Goal: Task Accomplishment & Management: Complete application form

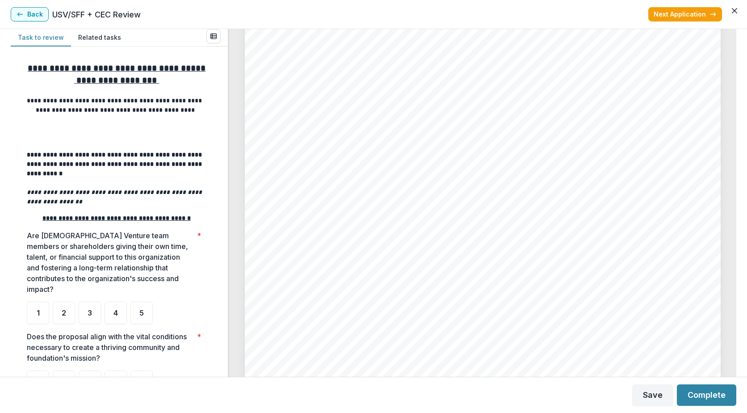
scroll to position [941, 0]
click at [387, 143] on span "[EMAIL_ADDRESS][DOMAIN_NAME]" at bounding box center [355, 142] width 163 height 9
click at [375, 157] on link at bounding box center [344, 152] width 140 height 9
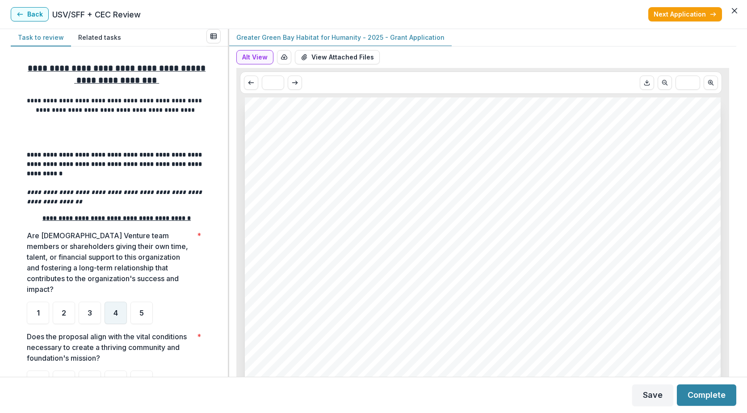
click at [109, 324] on div "4" at bounding box center [116, 313] width 22 height 22
click at [139, 324] on div "5" at bounding box center [142, 313] width 22 height 22
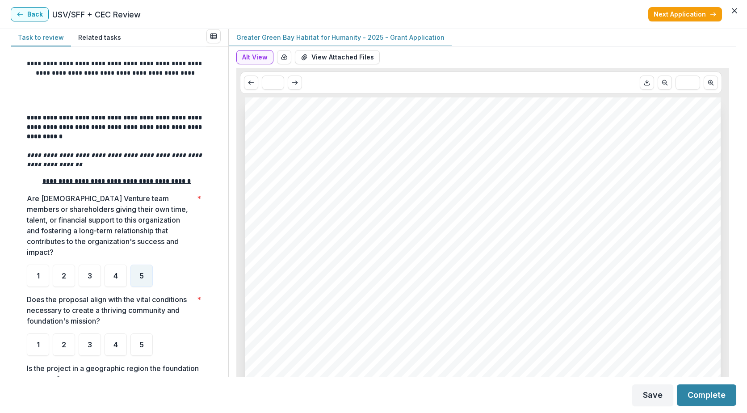
scroll to position [89, 0]
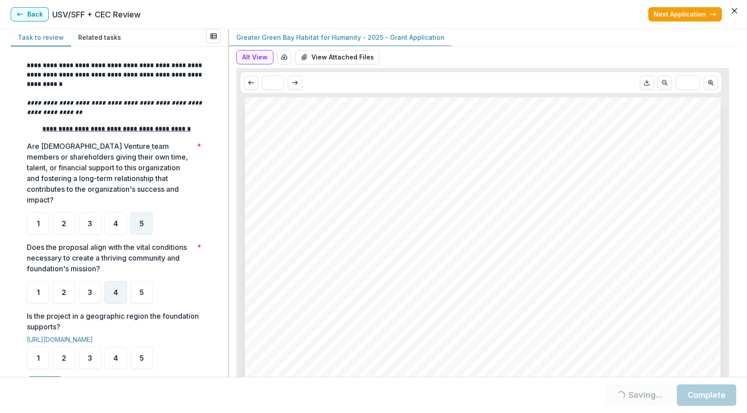
click at [121, 304] on div "4" at bounding box center [116, 292] width 22 height 22
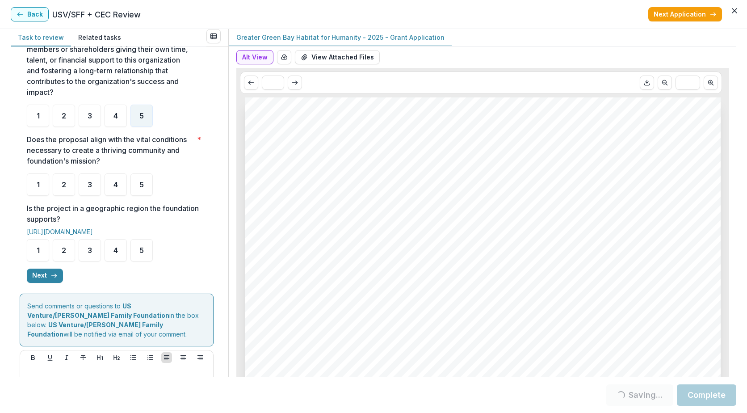
scroll to position [224, 0]
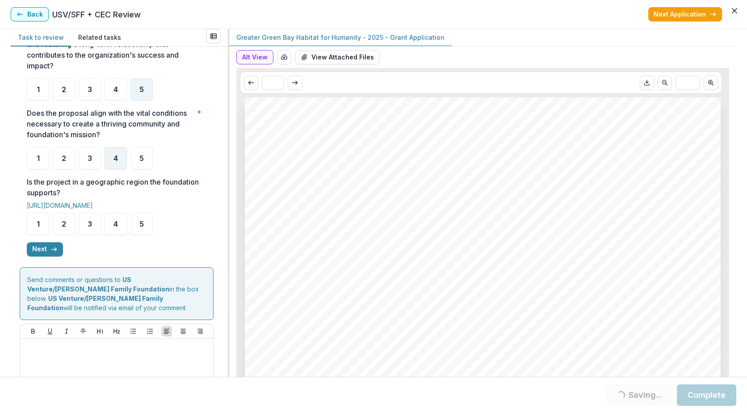
click at [114, 162] on span "4" at bounding box center [116, 158] width 4 height 7
click at [143, 235] on div "5" at bounding box center [142, 224] width 22 height 22
click at [51, 257] on button "Next" at bounding box center [45, 249] width 36 height 14
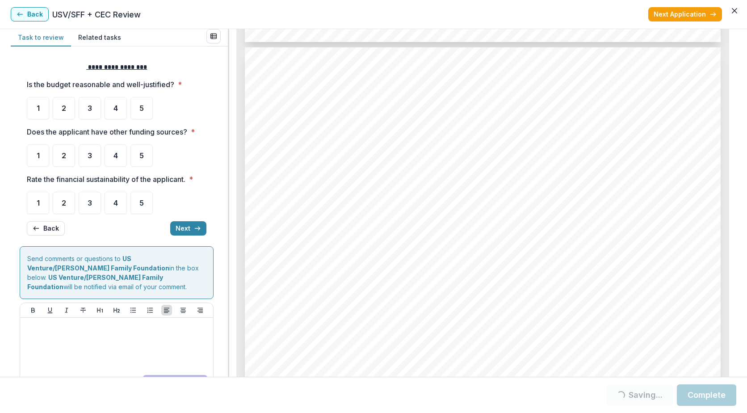
scroll to position [2772, 0]
click at [89, 106] on span "3" at bounding box center [90, 108] width 4 height 7
click at [110, 157] on div "4" at bounding box center [116, 155] width 22 height 22
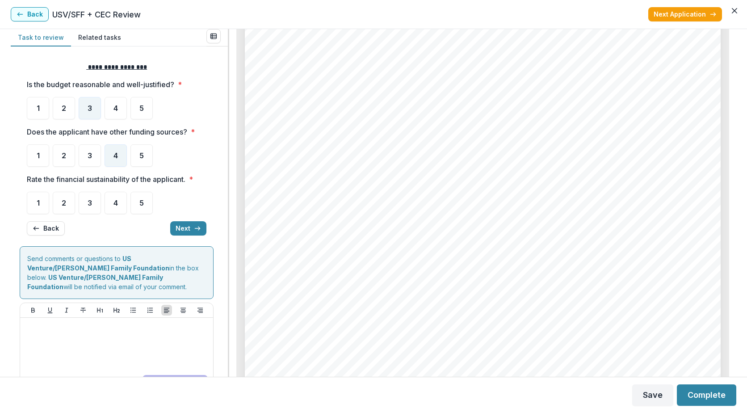
scroll to position [2950, 0]
click at [89, 154] on span "3" at bounding box center [90, 155] width 4 height 7
click at [73, 162] on div "2" at bounding box center [64, 155] width 22 height 22
click at [69, 165] on div "2" at bounding box center [64, 155] width 22 height 22
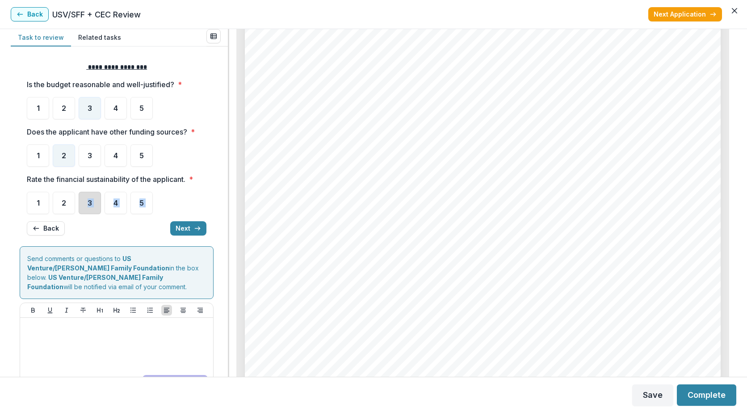
drag, startPoint x: 82, startPoint y: 210, endPoint x: 161, endPoint y: 225, distance: 80.2
click at [160, 226] on div "**********" at bounding box center [117, 148] width 180 height 187
click at [111, 118] on div "4" at bounding box center [116, 108] width 22 height 22
click at [182, 228] on button "Next" at bounding box center [188, 228] width 36 height 14
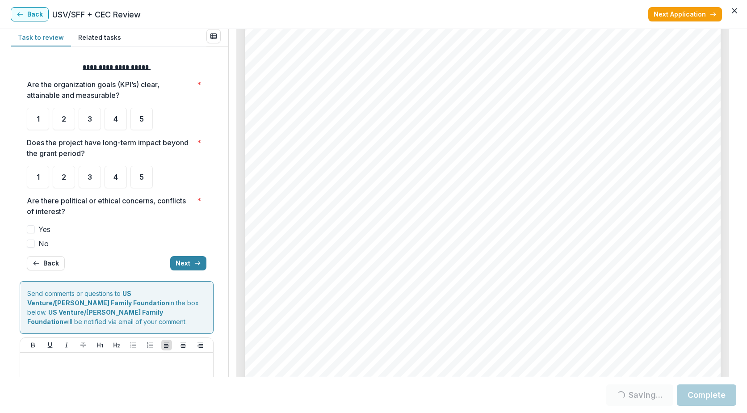
scroll to position [3442, 0]
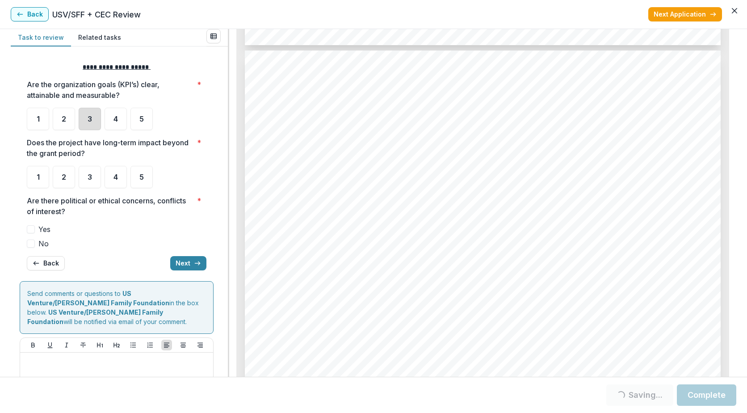
click at [92, 127] on div "3" at bounding box center [90, 119] width 22 height 22
click at [121, 184] on div "4" at bounding box center [116, 177] width 22 height 22
click at [31, 244] on span at bounding box center [31, 244] width 8 height 8
click at [173, 263] on button "Next" at bounding box center [188, 263] width 36 height 14
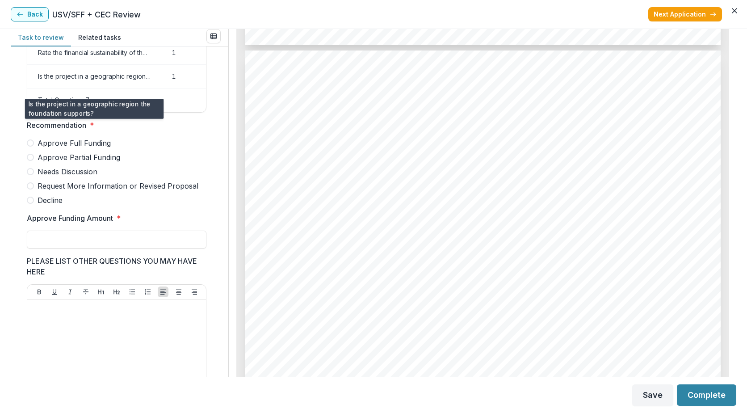
scroll to position [179, 0]
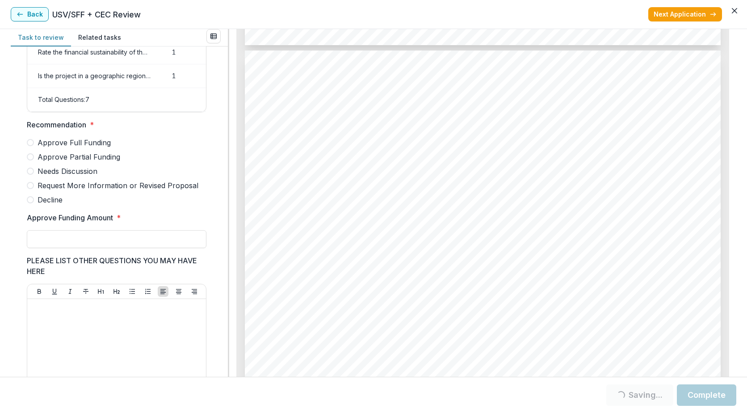
click at [32, 160] on span at bounding box center [30, 156] width 7 height 7
click at [79, 248] on input "Approve Funding Amount *" at bounding box center [117, 239] width 180 height 18
click at [84, 247] on input "******" at bounding box center [117, 239] width 180 height 18
type input "*"
type input "*******"
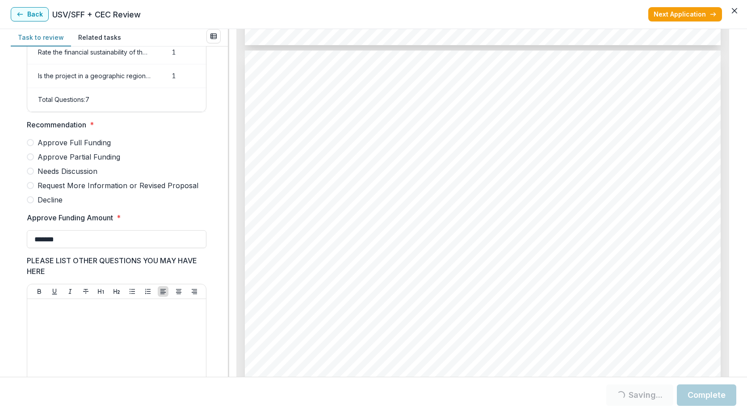
click at [5, 187] on div "Task to review Related tasks Score Card Name Weight Score Are the organization …" at bounding box center [373, 203] width 747 height 348
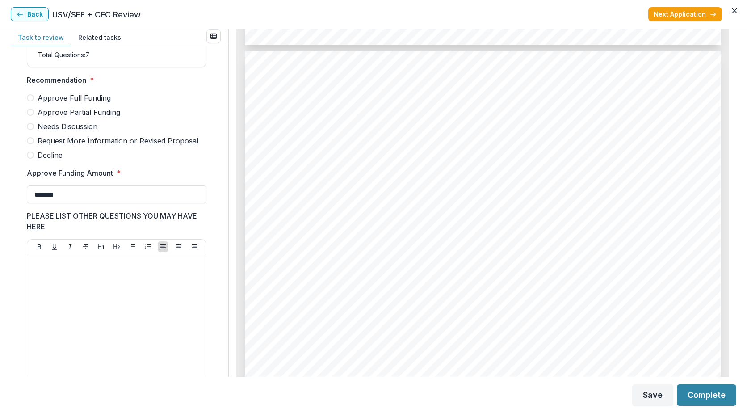
click at [35, 118] on label "Approve Partial Funding" at bounding box center [117, 112] width 180 height 11
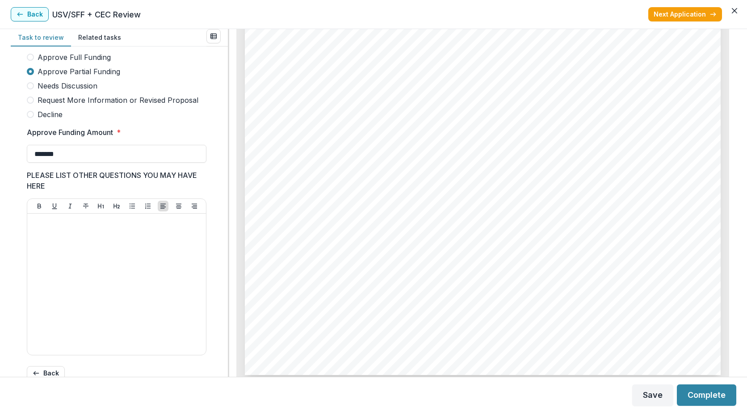
scroll to position [4472, 0]
click at [682, 17] on button "Next Application" at bounding box center [686, 14] width 74 height 14
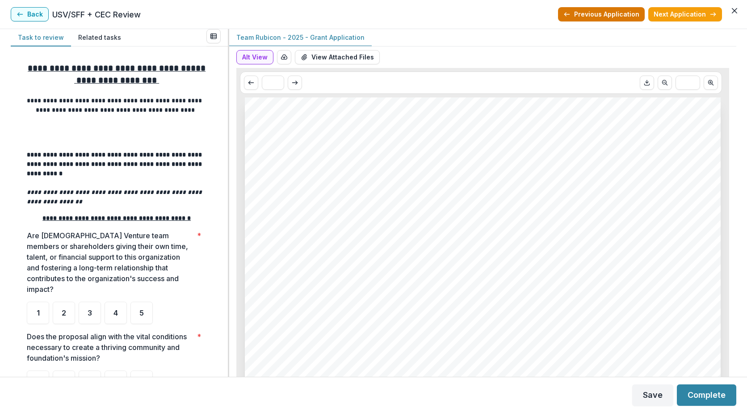
click at [595, 14] on button "Previous Application" at bounding box center [601, 14] width 87 height 14
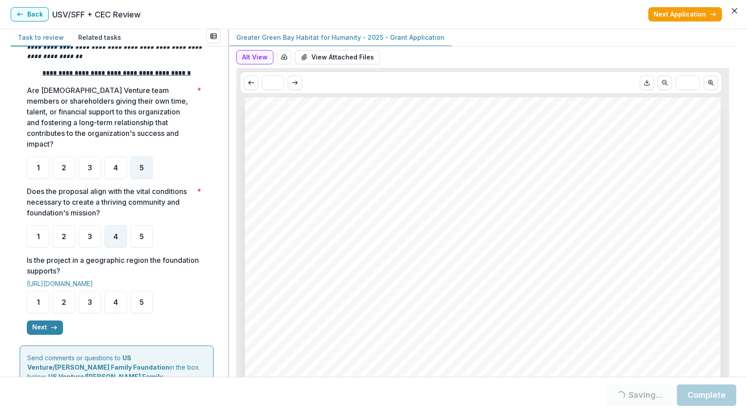
scroll to position [284, 0]
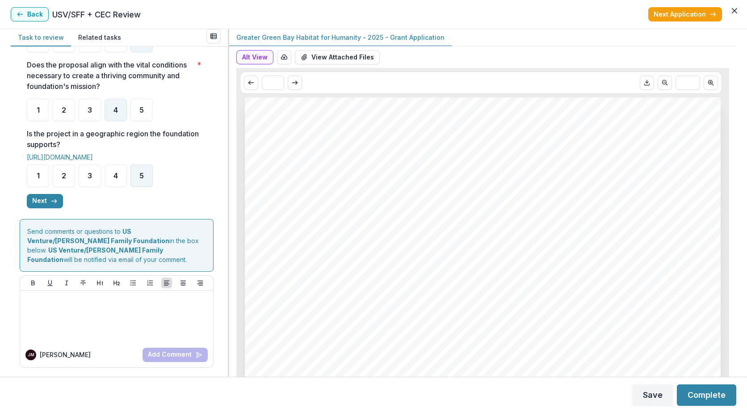
click at [135, 180] on div "5" at bounding box center [142, 176] width 22 height 22
click at [43, 199] on button "Next" at bounding box center [45, 201] width 36 height 14
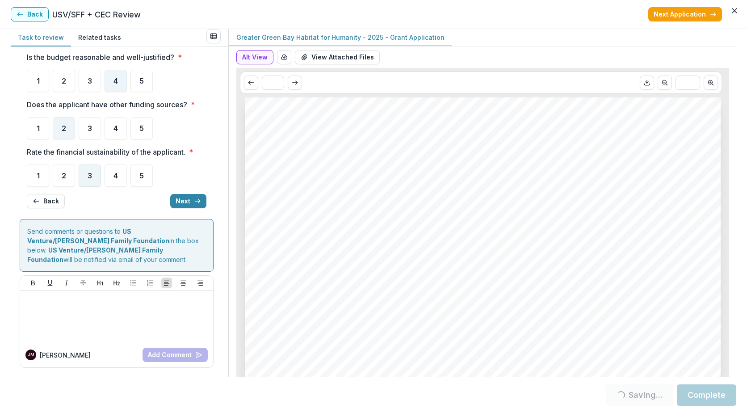
click at [93, 177] on div "3" at bounding box center [90, 176] width 22 height 22
click at [185, 199] on button "Next" at bounding box center [188, 201] width 36 height 14
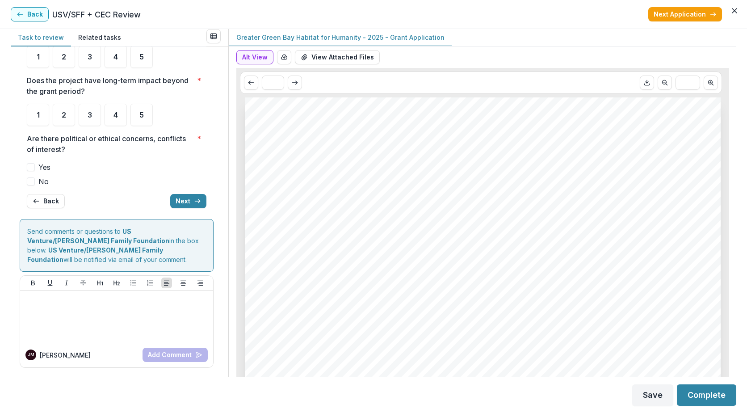
click at [31, 182] on span at bounding box center [31, 181] width 8 height 8
click at [119, 120] on div "4" at bounding box center [116, 115] width 22 height 22
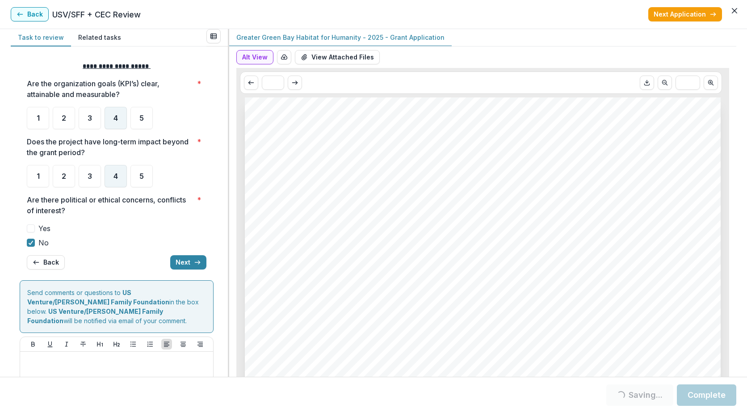
scroll to position [0, 0]
click at [83, 126] on div "3" at bounding box center [90, 119] width 22 height 22
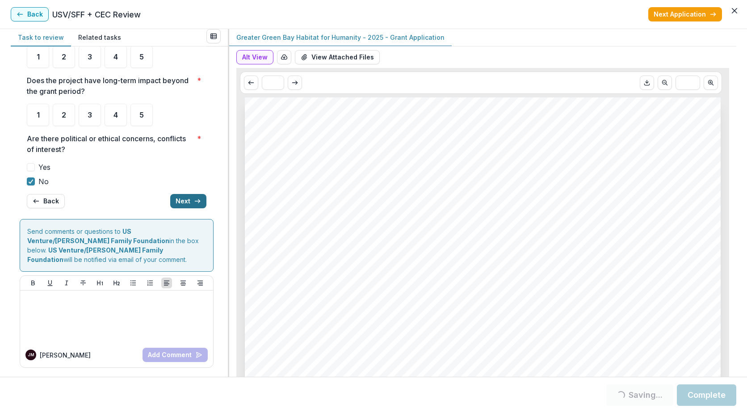
click at [183, 202] on button "Next" at bounding box center [188, 201] width 36 height 14
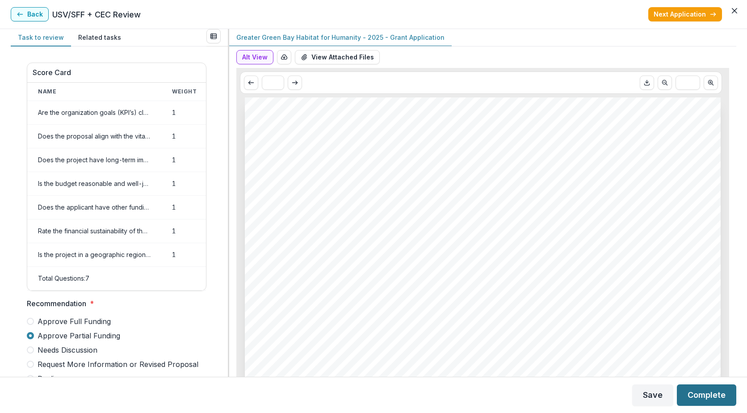
click at [707, 393] on button "Complete" at bounding box center [706, 394] width 59 height 21
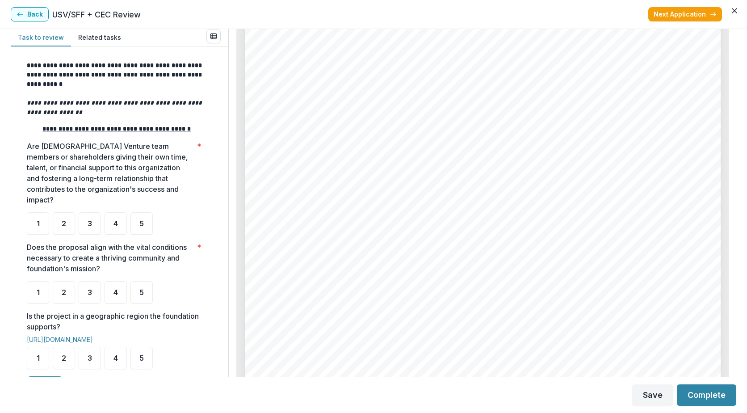
scroll to position [1118, 0]
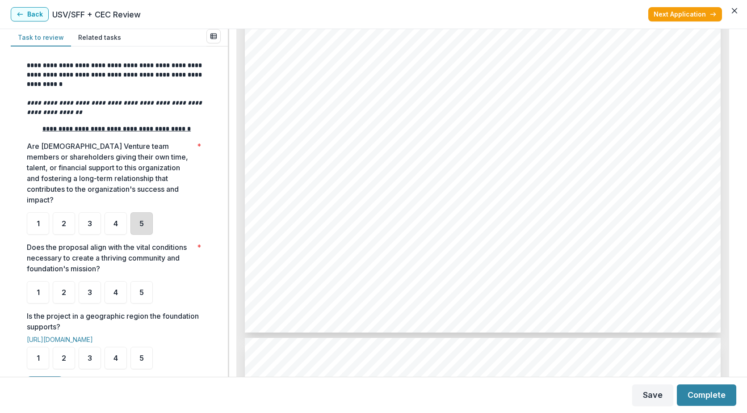
click at [142, 230] on div "5" at bounding box center [142, 223] width 22 height 22
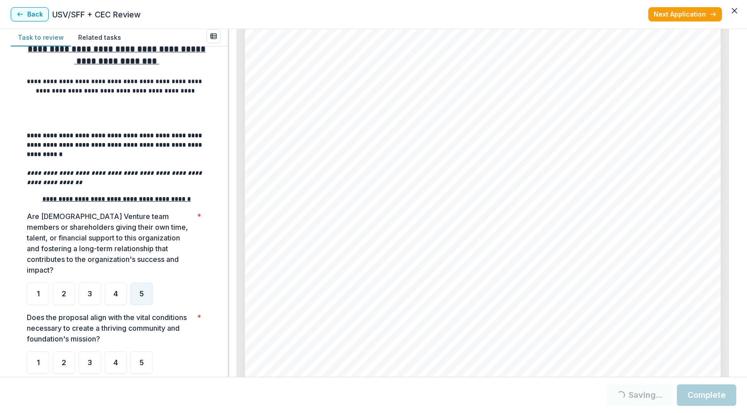
scroll to position [0, 0]
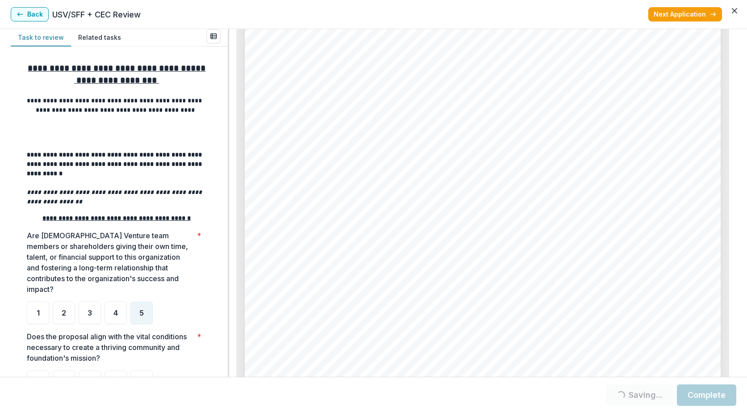
click at [135, 324] on div "5" at bounding box center [142, 313] width 22 height 22
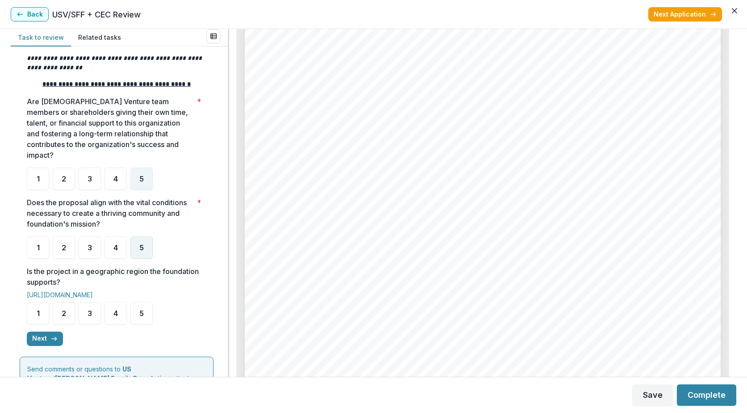
click at [135, 259] on div "5" at bounding box center [142, 247] width 22 height 22
click at [134, 325] on div "5" at bounding box center [142, 313] width 22 height 22
click at [52, 346] on button "Next" at bounding box center [45, 339] width 36 height 14
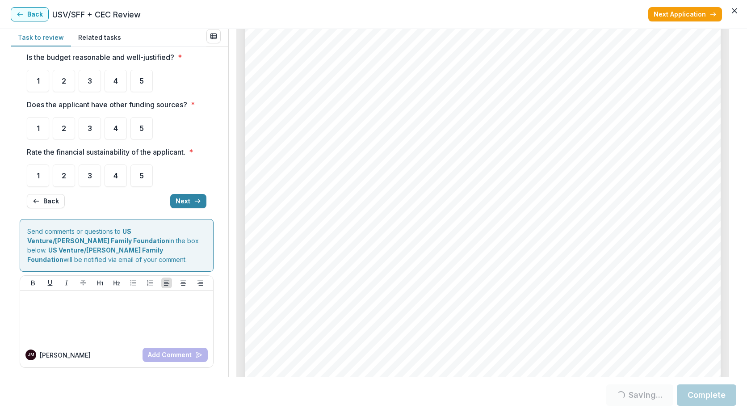
scroll to position [0, 0]
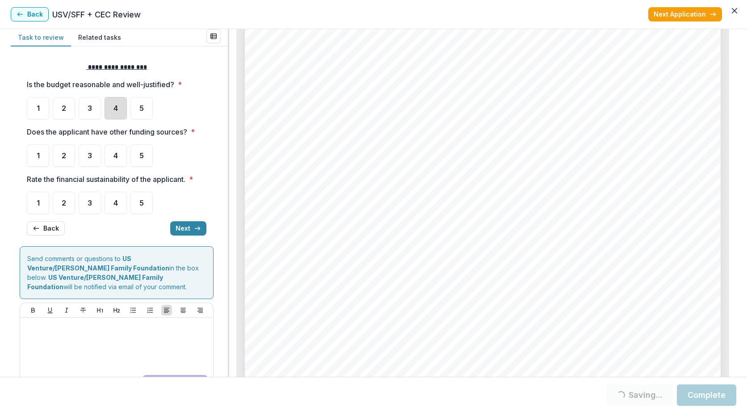
click at [107, 115] on div "4" at bounding box center [116, 108] width 22 height 22
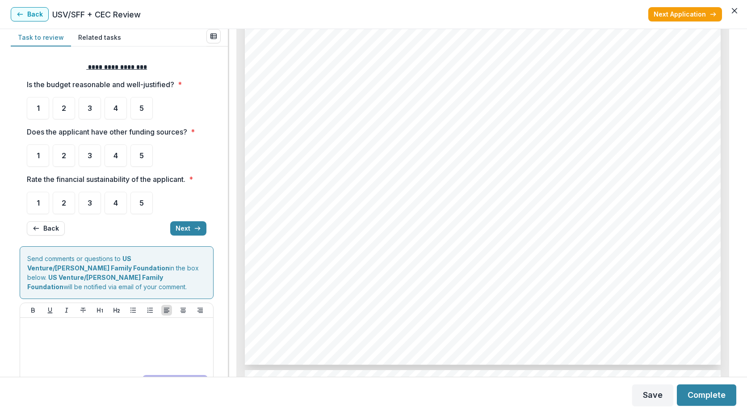
scroll to position [3167, 0]
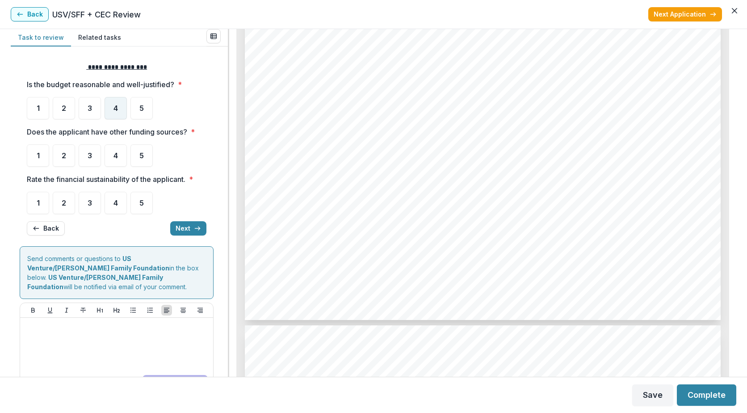
click at [110, 114] on div "4" at bounding box center [116, 108] width 22 height 22
click at [93, 164] on div "3" at bounding box center [90, 155] width 22 height 22
click at [116, 159] on span "4" at bounding box center [116, 155] width 4 height 7
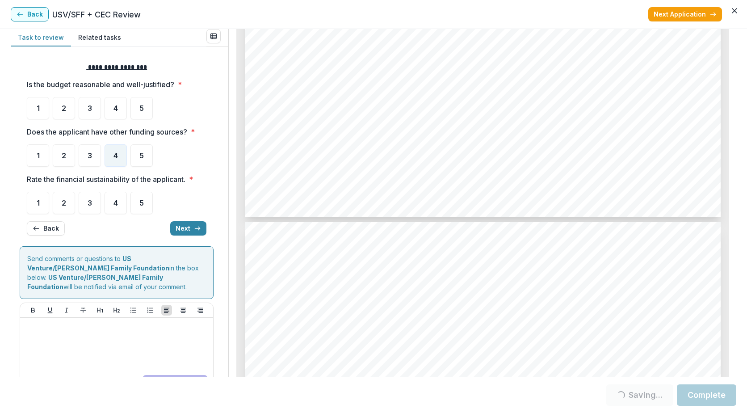
scroll to position [2452, 0]
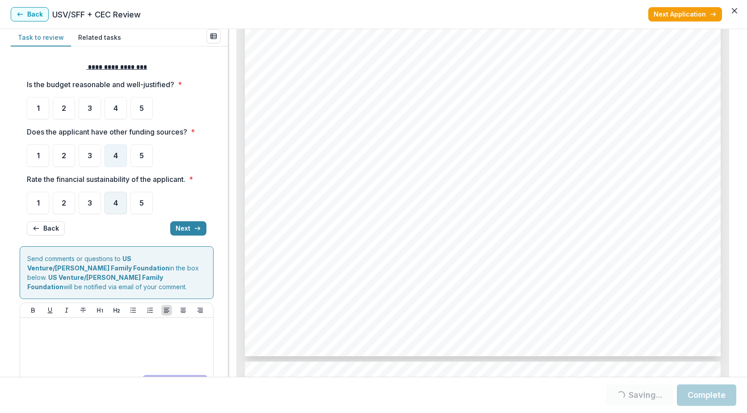
click at [120, 210] on div "4" at bounding box center [116, 203] width 22 height 22
click at [173, 224] on button "Next" at bounding box center [188, 228] width 36 height 14
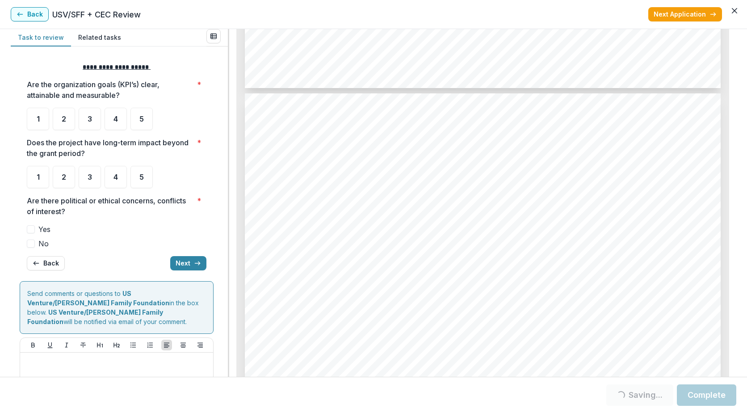
scroll to position [2765, 0]
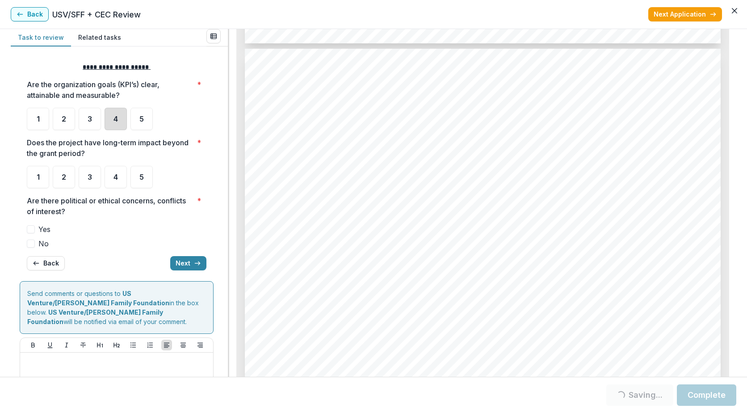
click at [109, 117] on div "4" at bounding box center [116, 119] width 22 height 22
click at [121, 182] on div "4" at bounding box center [116, 177] width 22 height 22
click at [31, 244] on span at bounding box center [31, 244] width 8 height 8
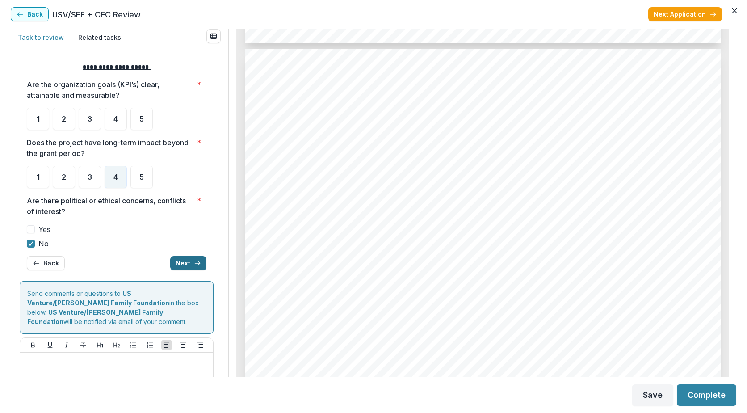
click at [183, 262] on button "Next" at bounding box center [188, 263] width 36 height 14
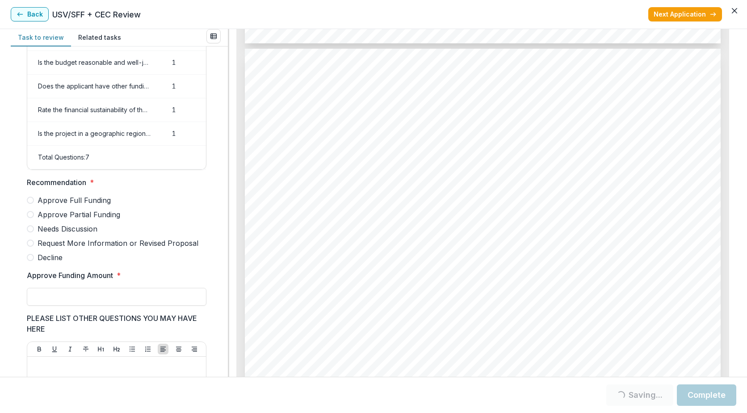
scroll to position [120, 0]
click at [30, 205] on span at bounding box center [30, 201] width 7 height 7
click at [138, 303] on input "Approve Funding Amount *" at bounding box center [117, 298] width 180 height 18
type input "********"
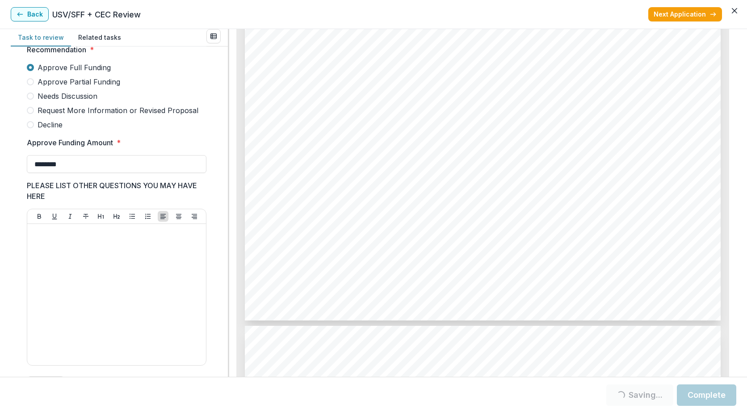
scroll to position [1647, 0]
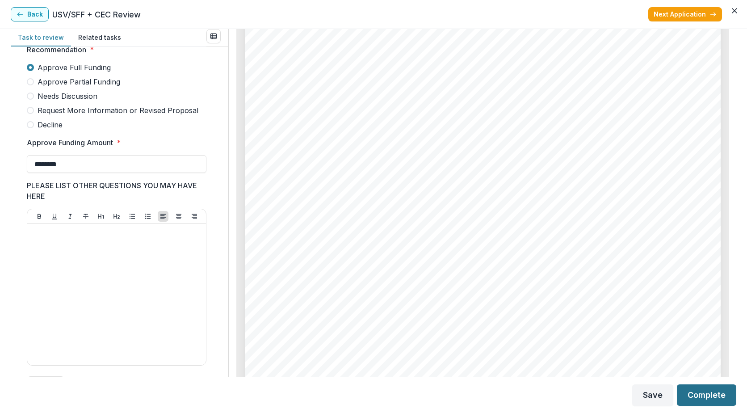
click at [724, 390] on button "Complete" at bounding box center [706, 394] width 59 height 21
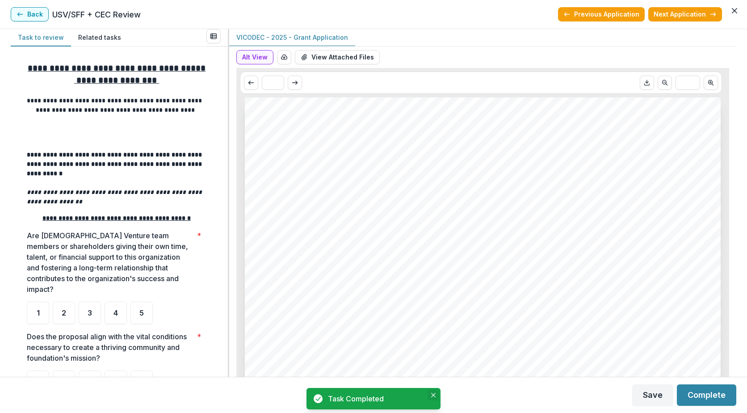
click at [433, 395] on icon "Close" at bounding box center [433, 395] width 4 height 4
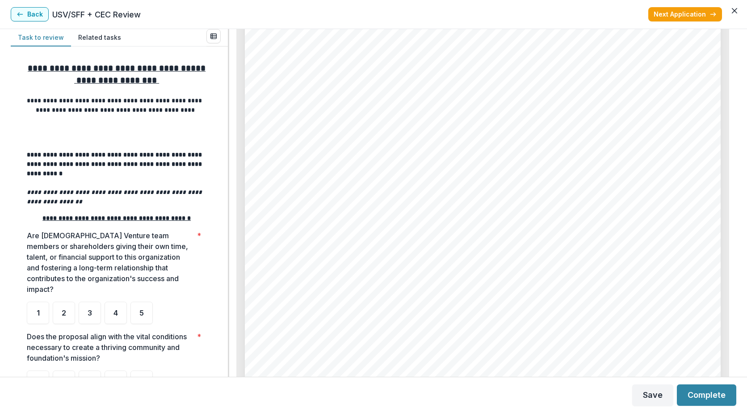
scroll to position [2816, 0]
click at [139, 324] on div "5" at bounding box center [142, 313] width 22 height 22
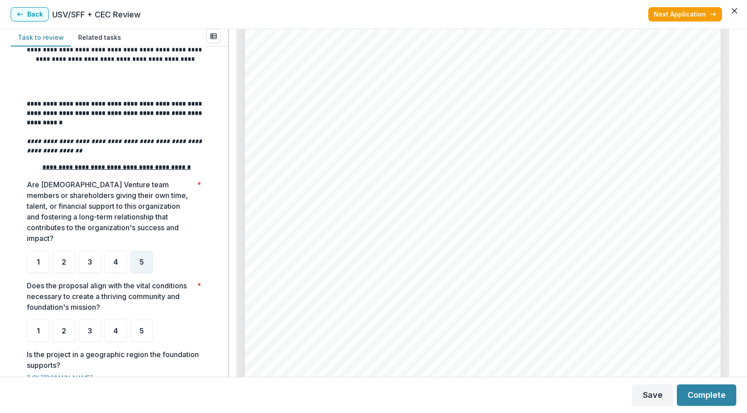
scroll to position [134, 0]
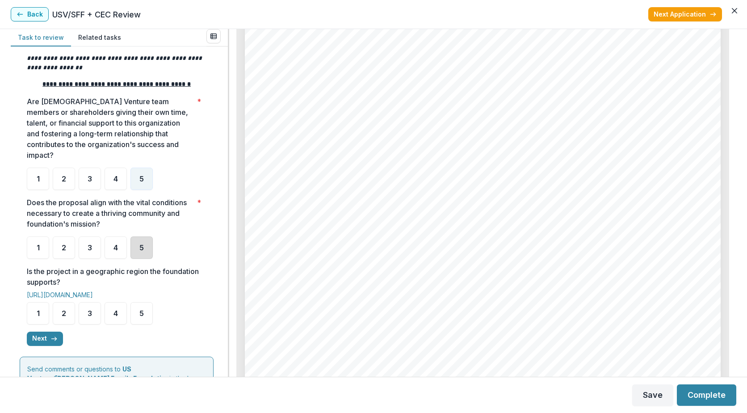
click at [138, 259] on div "5" at bounding box center [142, 247] width 22 height 22
click at [118, 325] on div "4" at bounding box center [116, 313] width 22 height 22
click at [49, 346] on button "Next" at bounding box center [45, 339] width 36 height 14
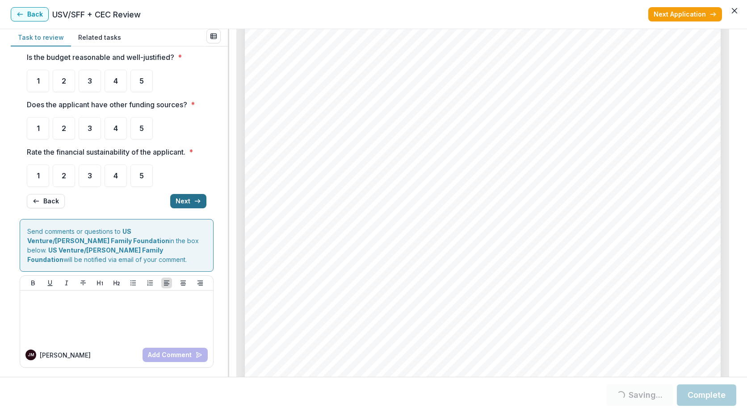
scroll to position [0, 0]
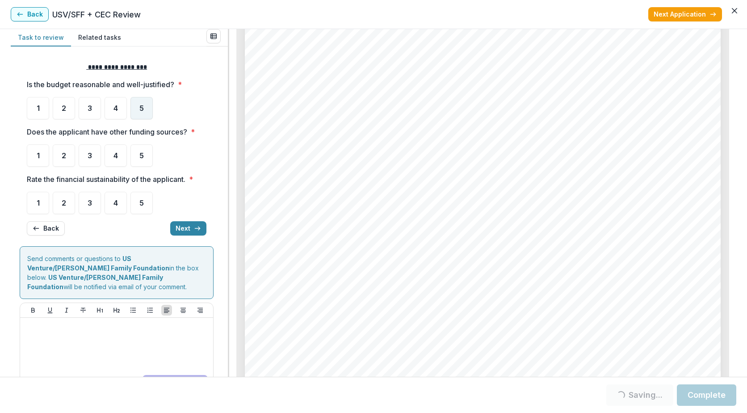
click at [143, 113] on div "5" at bounding box center [142, 108] width 22 height 22
click at [84, 163] on div "3" at bounding box center [90, 155] width 22 height 22
click at [107, 211] on div "4" at bounding box center [116, 203] width 22 height 22
click at [177, 223] on button "Next" at bounding box center [188, 228] width 36 height 14
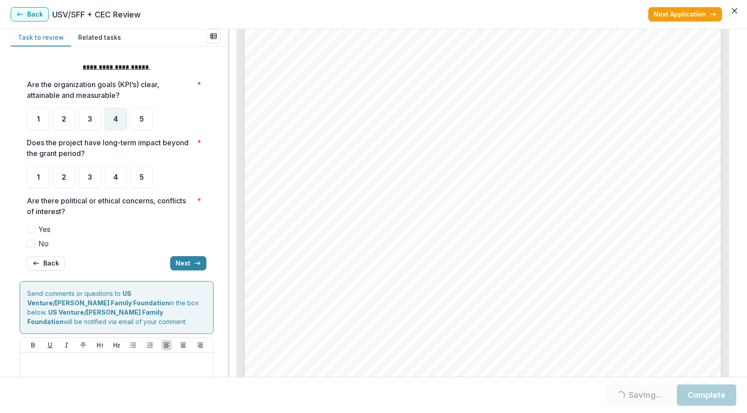
click at [110, 123] on div "4" at bounding box center [116, 119] width 22 height 22
click at [137, 183] on div "5" at bounding box center [142, 177] width 22 height 22
click at [34, 245] on span at bounding box center [31, 244] width 8 height 8
click at [177, 264] on button "Next" at bounding box center [188, 263] width 36 height 14
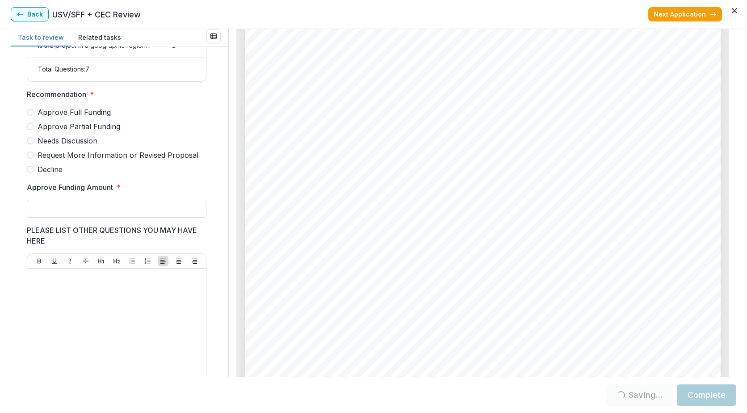
scroll to position [30, 0]
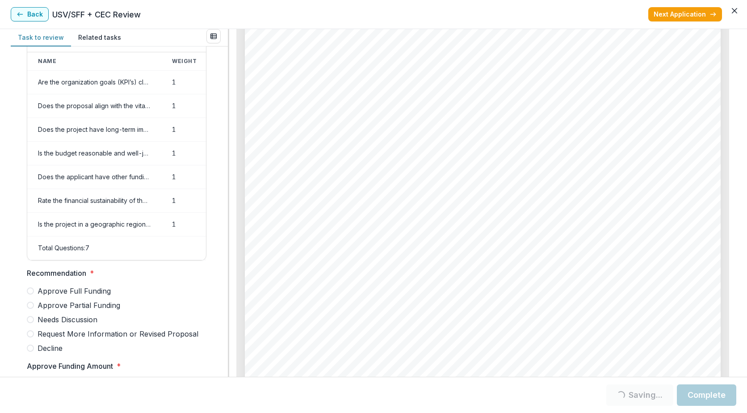
click at [33, 309] on span at bounding box center [30, 305] width 7 height 7
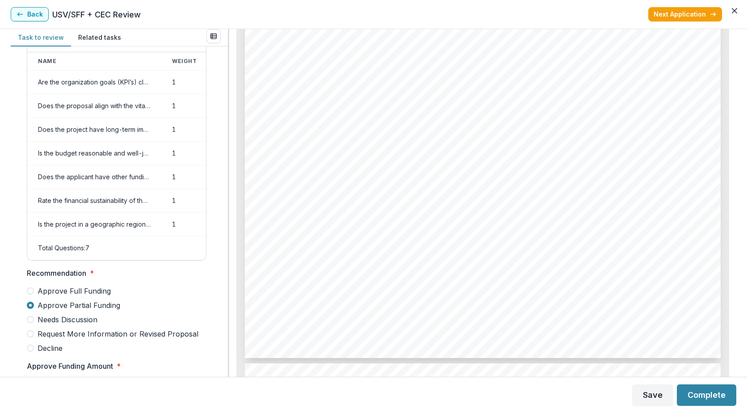
scroll to position [165, 0]
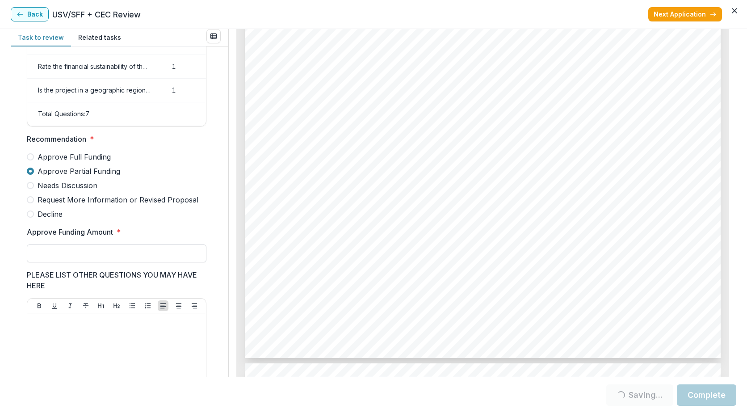
click at [58, 262] on input "Approve Funding Amount *" at bounding box center [117, 254] width 180 height 18
type input "********"
click at [13, 270] on div "Score Card Name Weight Score Are the organization goals (KPI’s) clear, attainab…" at bounding box center [119, 211] width 217 height 330
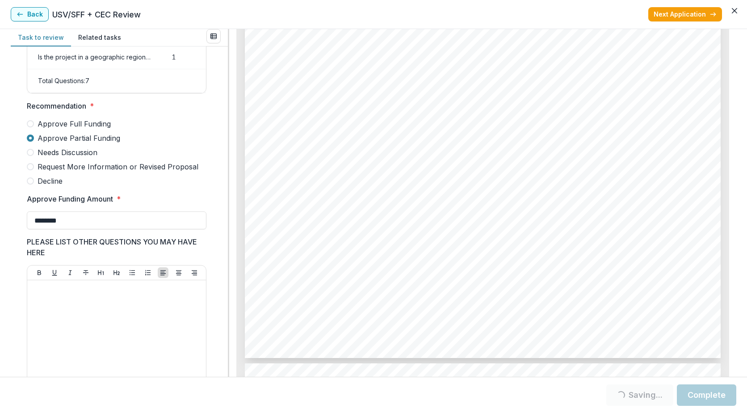
scroll to position [209, 0]
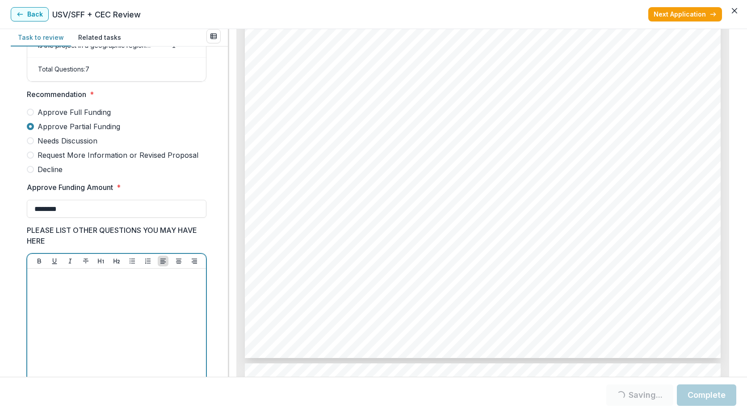
click at [38, 282] on p at bounding box center [117, 277] width 172 height 10
click at [74, 292] on p "**********" at bounding box center [115, 282] width 169 height 20
click at [107, 282] on p "**********" at bounding box center [115, 277] width 169 height 10
drag, startPoint x: 147, startPoint y: 285, endPoint x: 164, endPoint y: 297, distance: 21.1
click at [147, 282] on p "**********" at bounding box center [115, 277] width 169 height 10
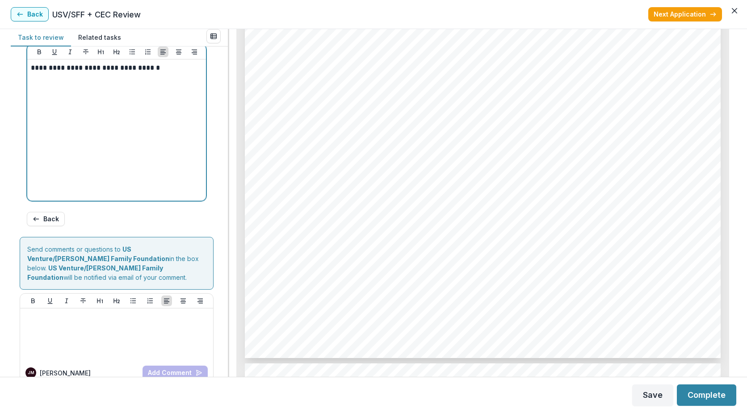
scroll to position [433, 0]
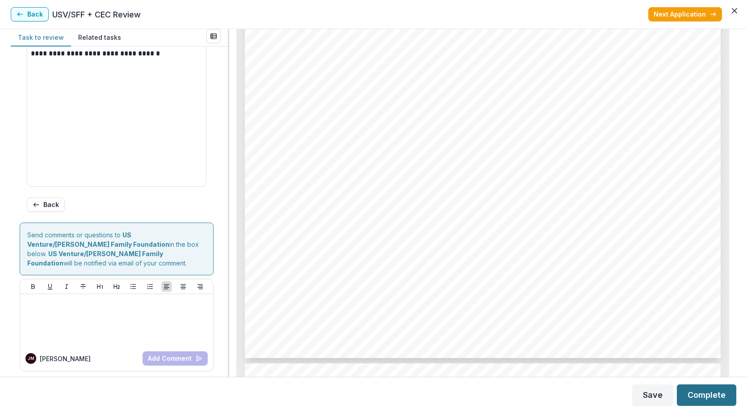
click at [707, 392] on button "Complete" at bounding box center [706, 394] width 59 height 21
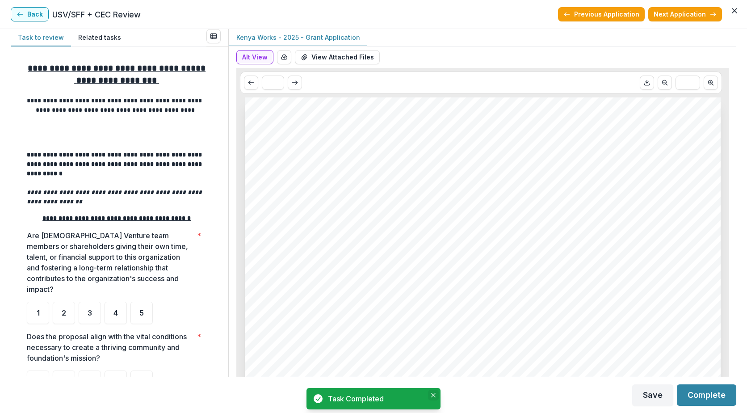
click at [435, 393] on icon "Close" at bounding box center [433, 395] width 4 height 4
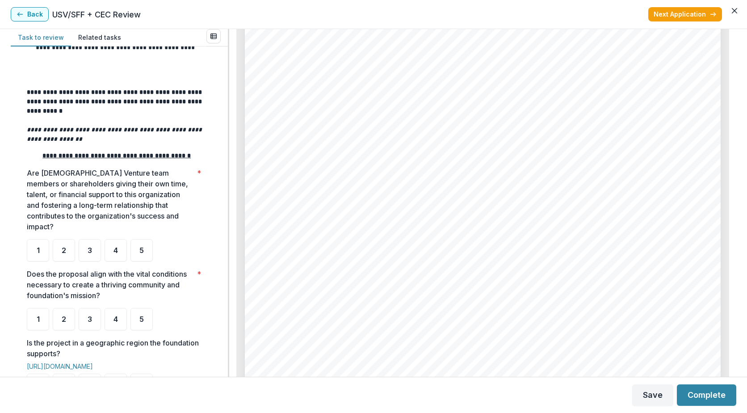
scroll to position [89, 0]
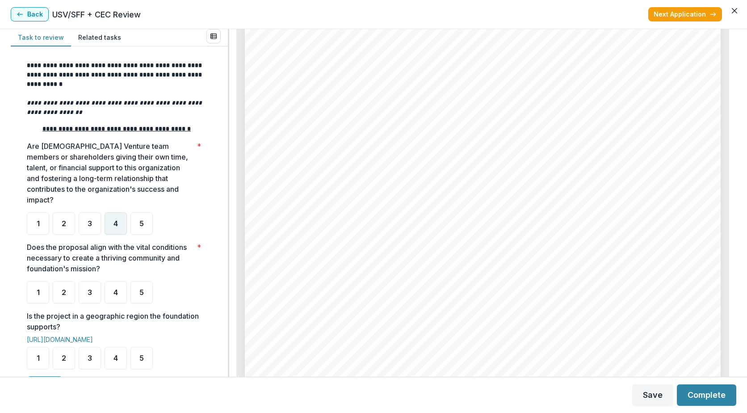
click at [117, 227] on span "4" at bounding box center [116, 223] width 4 height 7
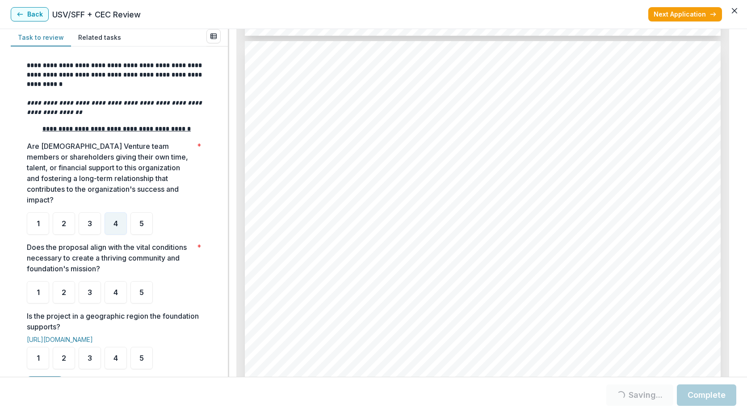
scroll to position [1386, 0]
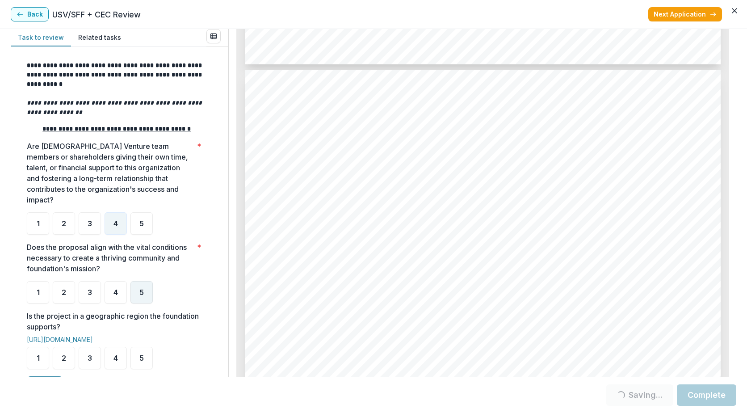
click at [135, 304] on div "5" at bounding box center [142, 292] width 22 height 22
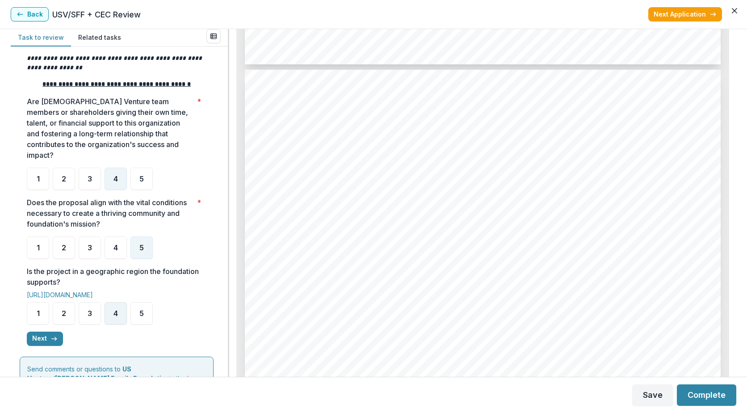
click at [112, 325] on div "4" at bounding box center [116, 313] width 22 height 22
click at [54, 342] on icon "button" at bounding box center [54, 338] width 7 height 7
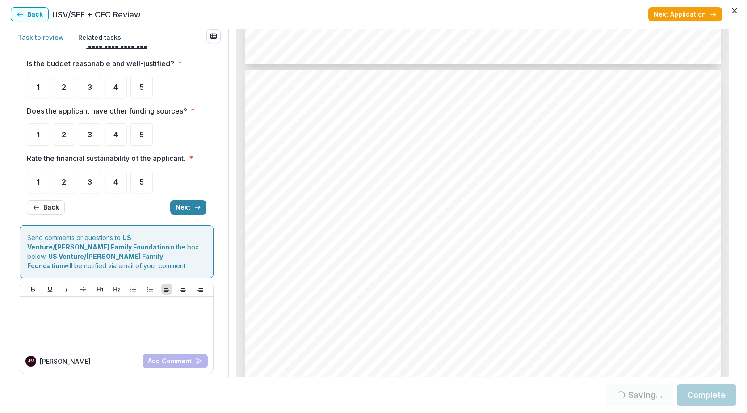
scroll to position [27, 0]
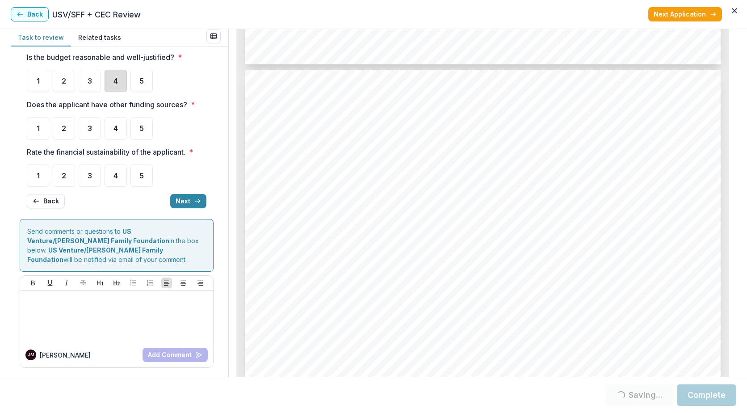
click at [110, 89] on div "4" at bounding box center [116, 81] width 22 height 22
click at [110, 136] on div "4" at bounding box center [116, 128] width 22 height 22
click at [96, 183] on div "3" at bounding box center [90, 176] width 22 height 22
click at [185, 204] on button "Next" at bounding box center [188, 201] width 36 height 14
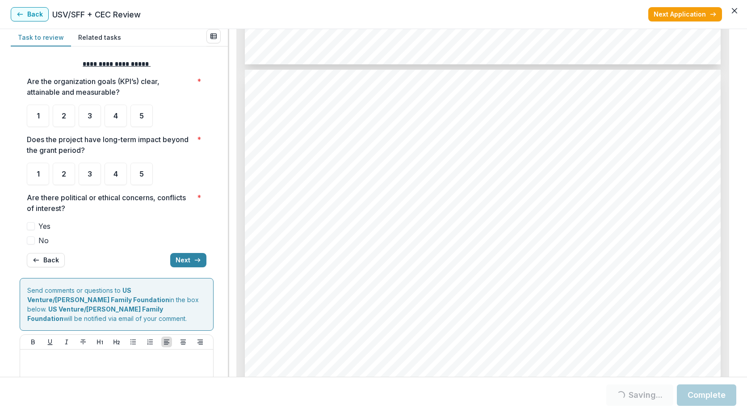
scroll to position [0, 0]
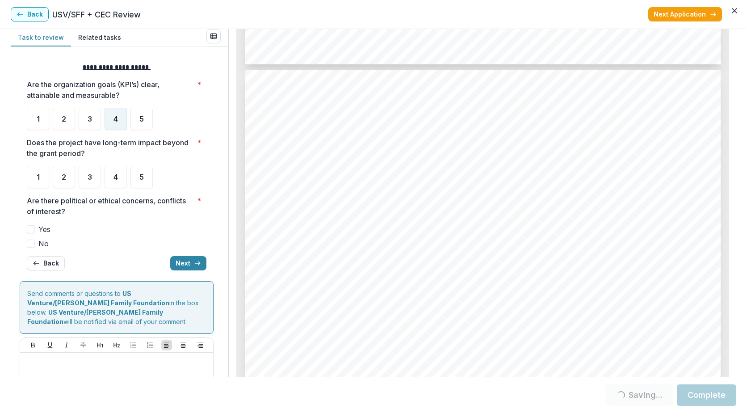
click at [119, 128] on div "4" at bounding box center [116, 119] width 22 height 22
click at [116, 184] on div "4" at bounding box center [116, 177] width 22 height 22
click at [29, 244] on span at bounding box center [31, 244] width 8 height 8
click at [190, 266] on button "Next" at bounding box center [188, 263] width 36 height 14
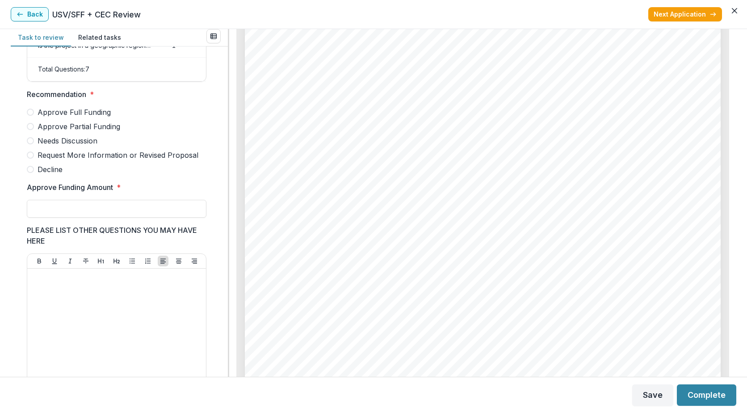
scroll to position [2950, 0]
click at [32, 130] on span at bounding box center [30, 126] width 7 height 7
click at [31, 116] on span at bounding box center [30, 112] width 7 height 7
click at [30, 130] on span at bounding box center [30, 126] width 7 height 7
click at [70, 215] on input "Approve Funding Amount *" at bounding box center [117, 209] width 180 height 18
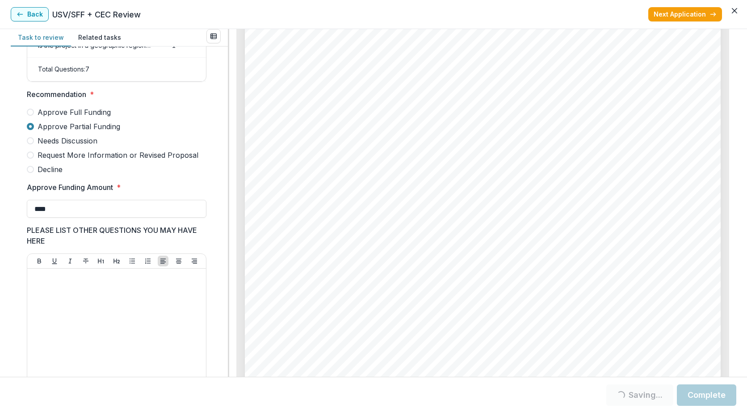
click at [145, 193] on label "Approve Funding Amount *" at bounding box center [114, 187] width 174 height 11
click at [145, 200] on input "****" at bounding box center [117, 209] width 180 height 18
click at [118, 218] on input "****" at bounding box center [117, 209] width 180 height 18
type input "********"
click at [693, 389] on button "Complete" at bounding box center [706, 394] width 59 height 21
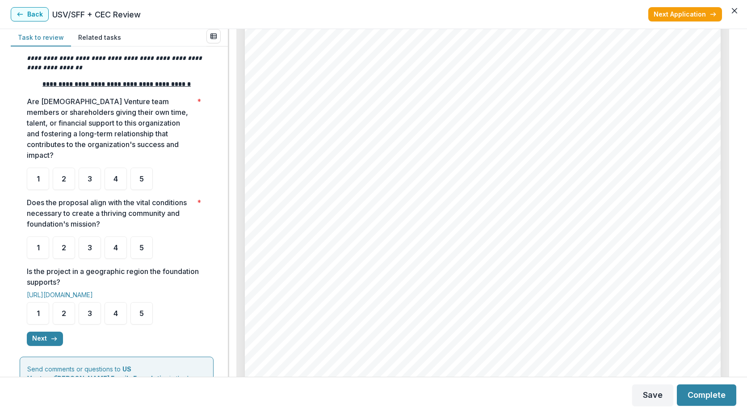
scroll to position [3005, 0]
click at [95, 190] on div "3" at bounding box center [90, 179] width 22 height 22
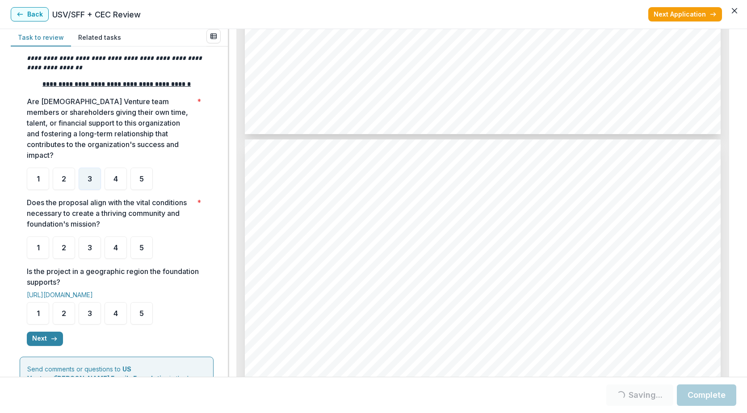
scroll to position [4034, 0]
click at [95, 259] on div "3" at bounding box center [90, 247] width 22 height 22
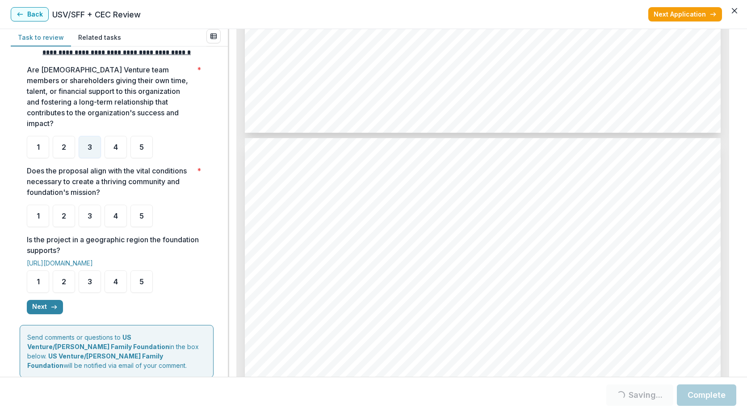
scroll to position [179, 0]
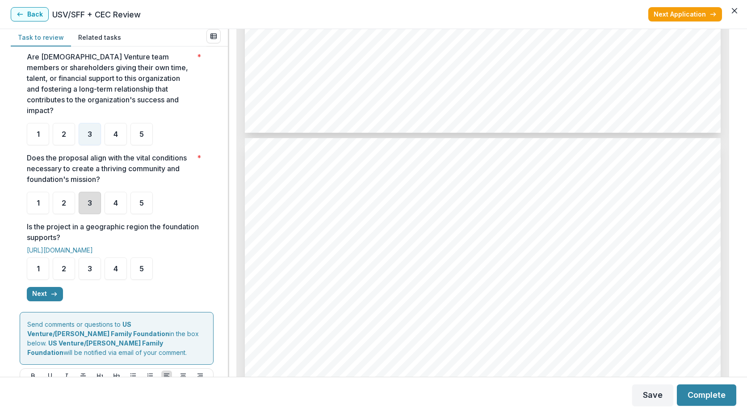
click at [91, 214] on div "3" at bounding box center [90, 203] width 22 height 22
click at [103, 280] on ul "1 2 3 4 5" at bounding box center [117, 268] width 180 height 22
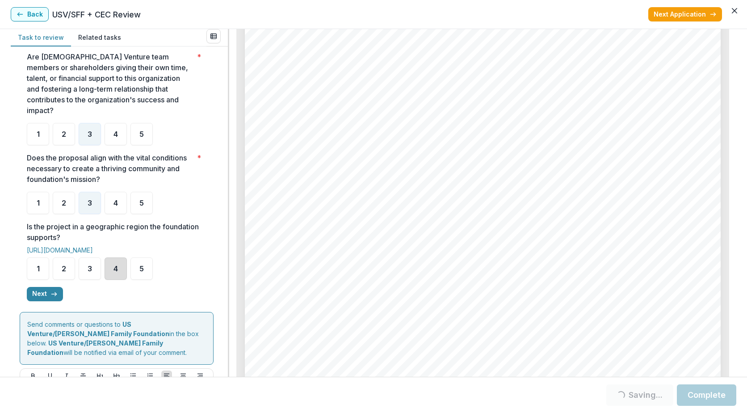
click at [106, 280] on div "4" at bounding box center [116, 268] width 22 height 22
click at [107, 280] on div "4" at bounding box center [116, 268] width 22 height 22
click at [122, 280] on div "4" at bounding box center [116, 268] width 22 height 22
click at [114, 274] on div "4" at bounding box center [116, 268] width 22 height 22
click at [46, 301] on button "Next" at bounding box center [45, 294] width 36 height 14
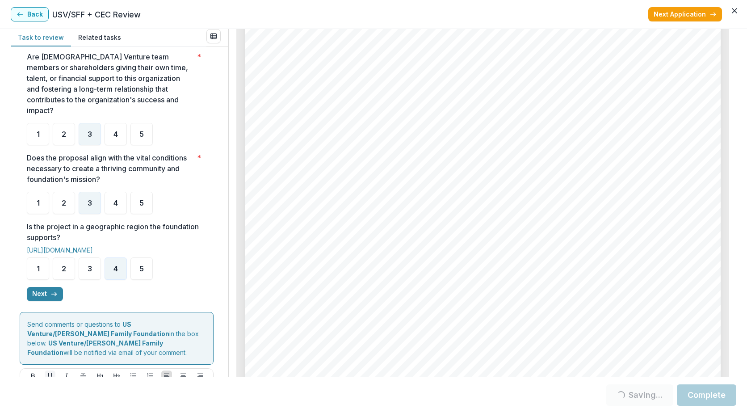
scroll to position [0, 0]
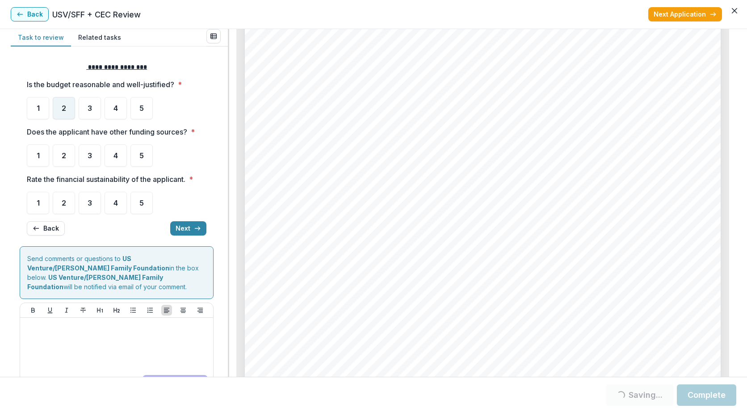
click at [68, 108] on div "2" at bounding box center [64, 108] width 22 height 22
click at [89, 160] on div "3" at bounding box center [90, 155] width 22 height 22
click at [95, 212] on div "3" at bounding box center [90, 203] width 22 height 22
click at [178, 222] on button "Next" at bounding box center [188, 228] width 36 height 14
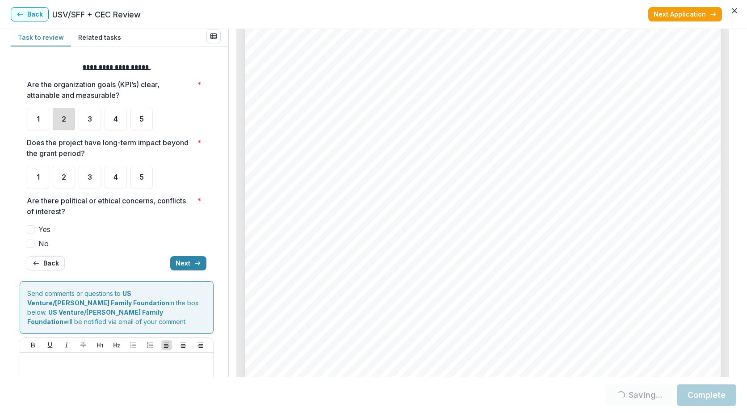
click at [73, 123] on div "2" at bounding box center [64, 119] width 22 height 22
click at [95, 180] on div "3" at bounding box center [90, 177] width 22 height 22
click at [33, 246] on span at bounding box center [31, 244] width 8 height 8
click at [178, 266] on button "Next" at bounding box center [188, 263] width 36 height 14
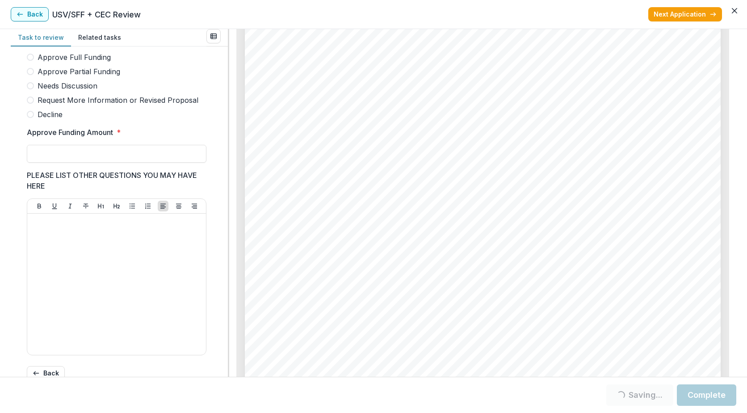
scroll to position [219, 0]
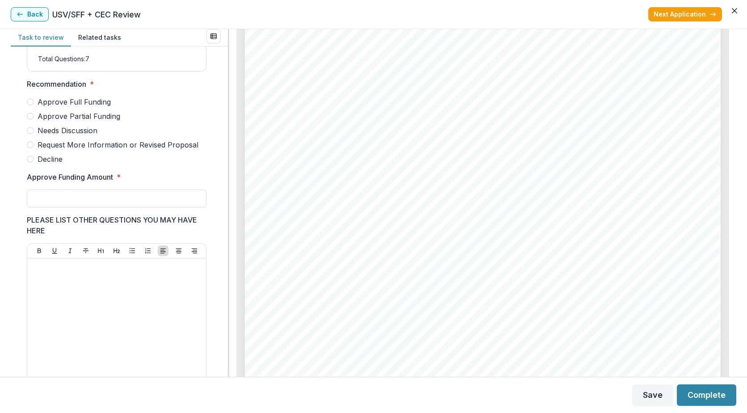
click at [32, 120] on span at bounding box center [30, 116] width 7 height 7
click at [50, 203] on input "Approve Funding Amount *" at bounding box center [117, 199] width 180 height 18
click at [75, 202] on input "****" at bounding box center [117, 199] width 180 height 18
drag, startPoint x: 42, startPoint y: 205, endPoint x: 68, endPoint y: 211, distance: 25.6
click at [43, 205] on input "****" at bounding box center [117, 199] width 180 height 18
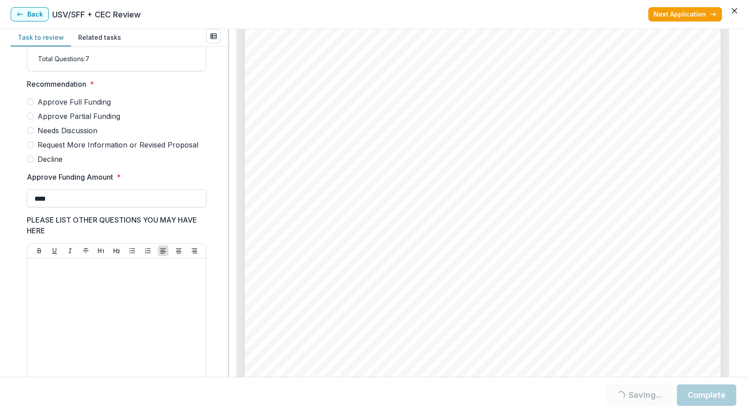
click at [68, 207] on input "****" at bounding box center [117, 199] width 180 height 18
type input "*******"
click at [708, 393] on button "Complete" at bounding box center [706, 394] width 59 height 21
click at [731, 393] on button "Complete" at bounding box center [706, 394] width 59 height 21
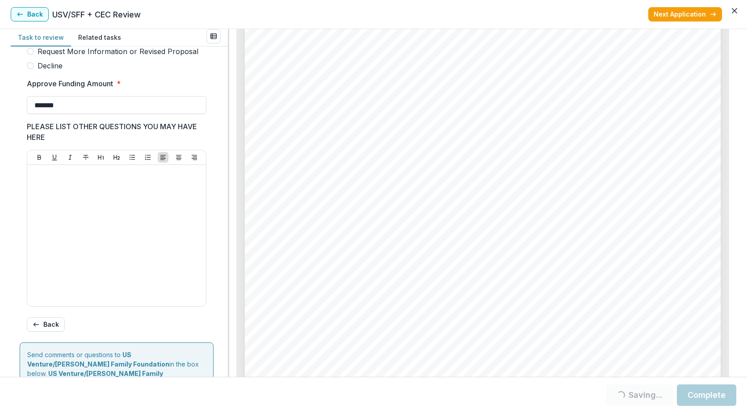
scroll to position [443, 0]
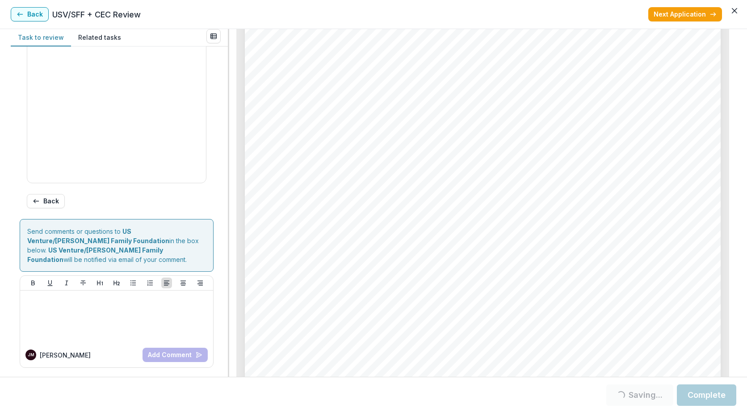
click at [684, 395] on button "Complete" at bounding box center [706, 394] width 59 height 21
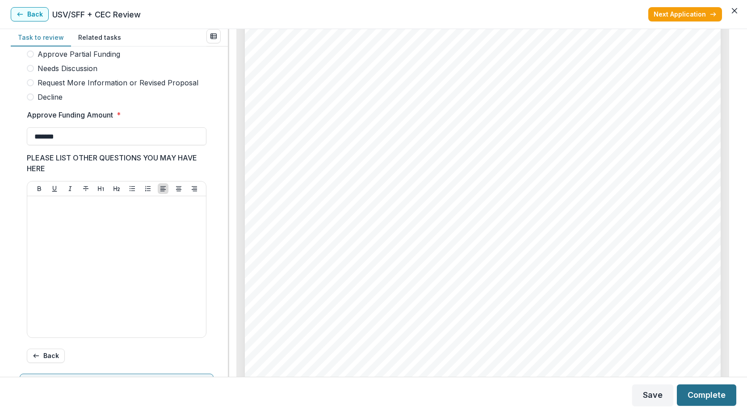
click at [684, 395] on button "Complete" at bounding box center [706, 394] width 59 height 21
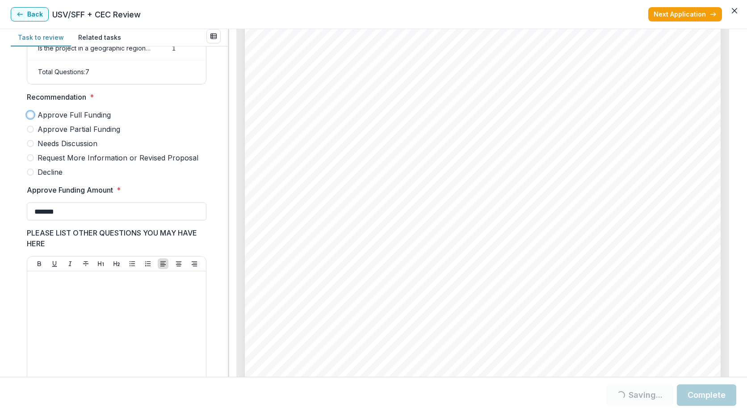
scroll to position [148, 0]
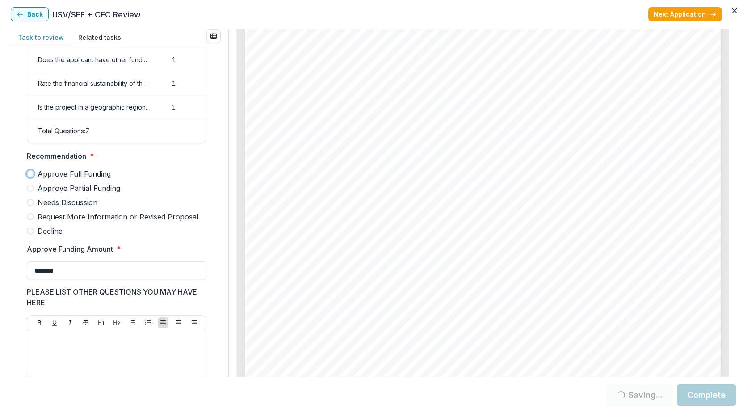
click at [126, 179] on label "Approve Full Funding" at bounding box center [117, 174] width 180 height 11
click at [33, 192] on span at bounding box center [30, 188] width 7 height 7
click at [698, 398] on button "Complete" at bounding box center [706, 394] width 59 height 21
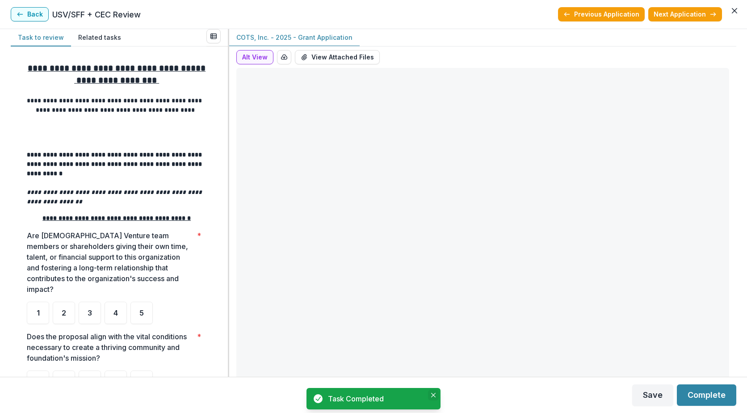
click at [434, 394] on icon "Close" at bounding box center [433, 395] width 4 height 4
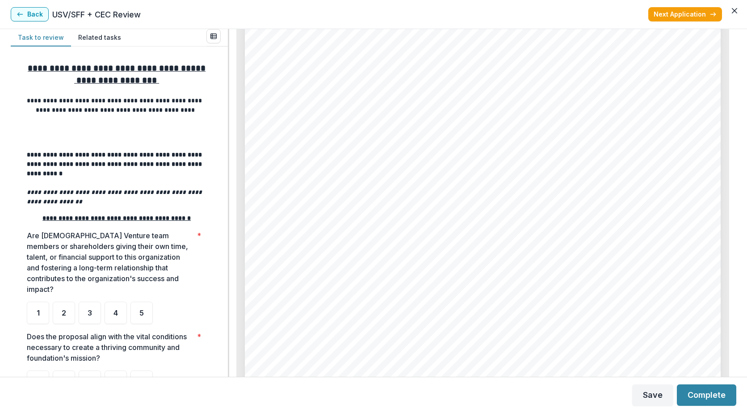
scroll to position [4472, 0]
click at [120, 324] on div "4" at bounding box center [116, 313] width 22 height 22
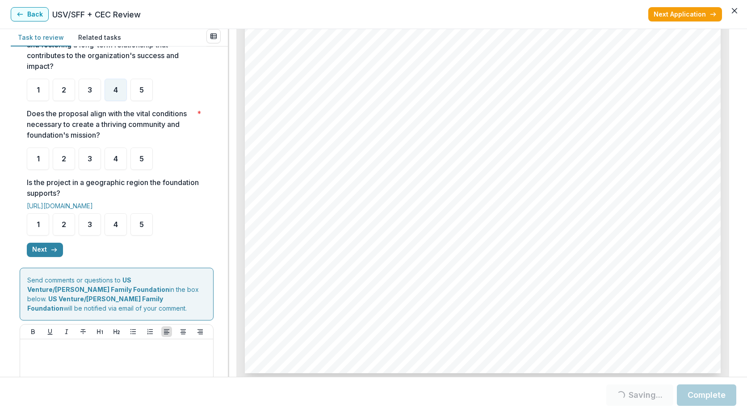
scroll to position [224, 0]
click at [113, 169] on div "4" at bounding box center [116, 158] width 22 height 22
click at [137, 235] on div "5" at bounding box center [142, 224] width 22 height 22
click at [49, 257] on button "Next" at bounding box center [45, 249] width 36 height 14
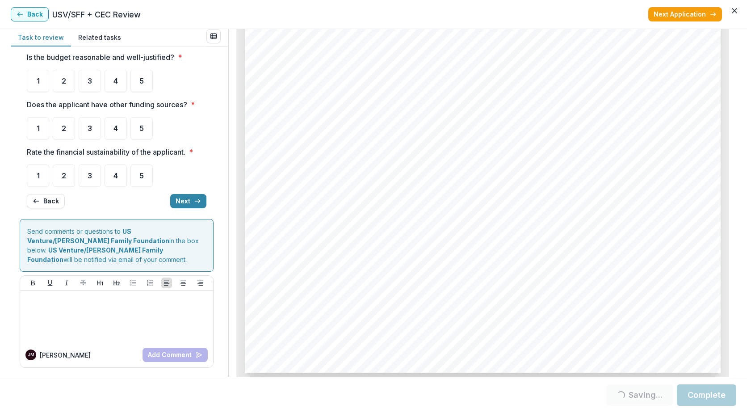
scroll to position [0, 0]
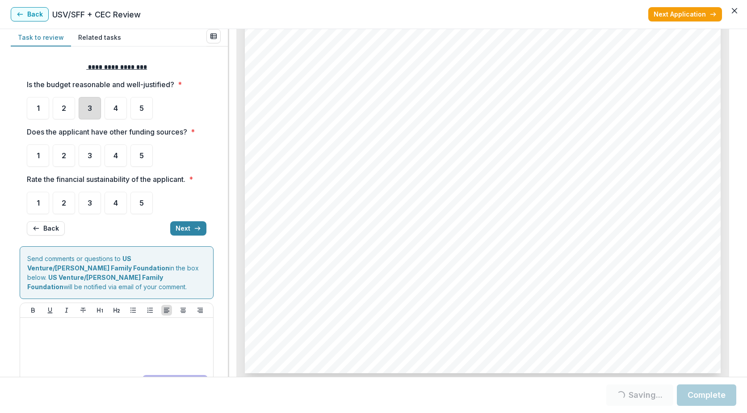
click at [93, 113] on div "3" at bounding box center [90, 108] width 22 height 22
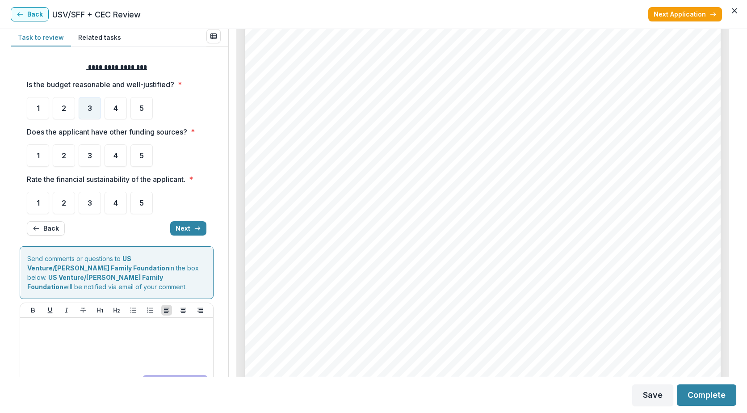
scroll to position [2997, 0]
click at [144, 161] on div "5" at bounding box center [142, 155] width 22 height 22
click at [118, 211] on div "4" at bounding box center [116, 203] width 22 height 22
click at [188, 227] on button "Next" at bounding box center [188, 228] width 36 height 14
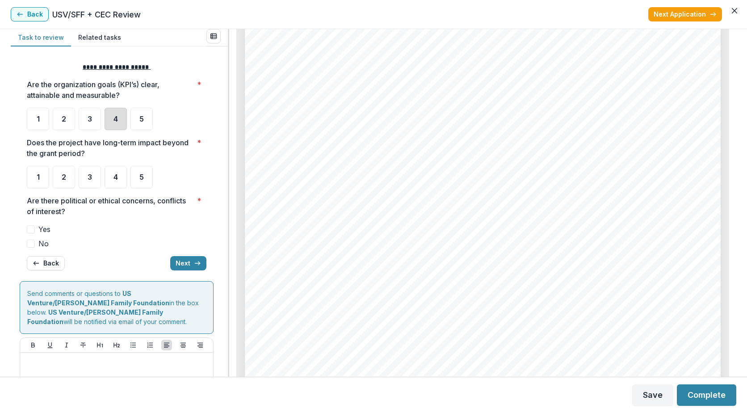
click at [121, 128] on div "4" at bounding box center [116, 119] width 22 height 22
click at [119, 184] on div "4" at bounding box center [116, 177] width 22 height 22
click at [31, 245] on span at bounding box center [31, 244] width 8 height 8
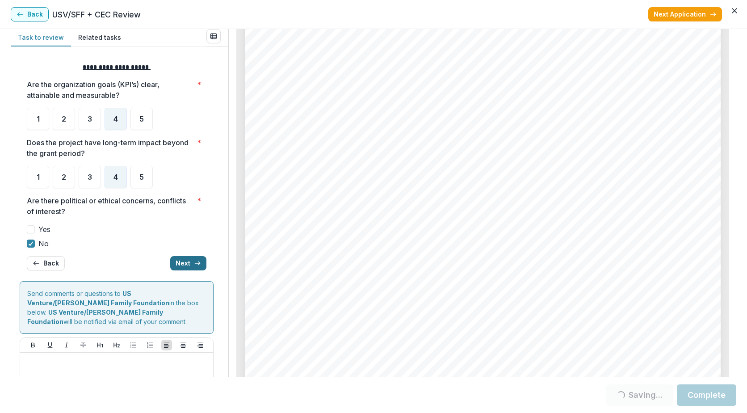
click at [176, 262] on button "Next" at bounding box center [188, 263] width 36 height 14
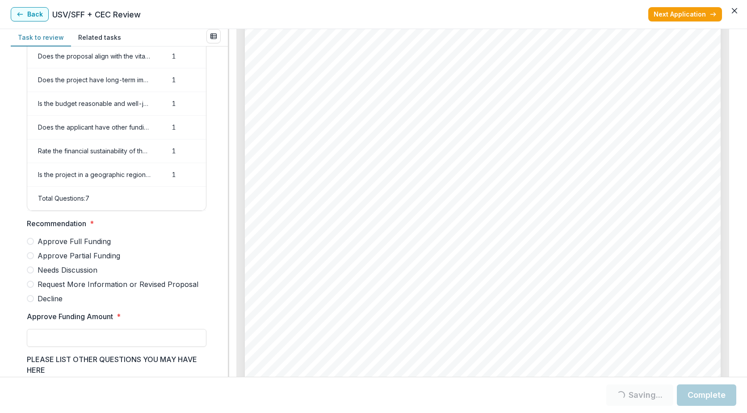
scroll to position [75, 0]
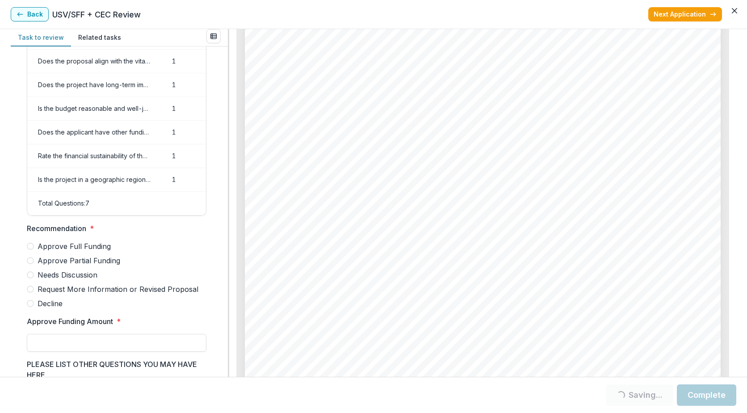
click at [33, 250] on span at bounding box center [30, 246] width 7 height 7
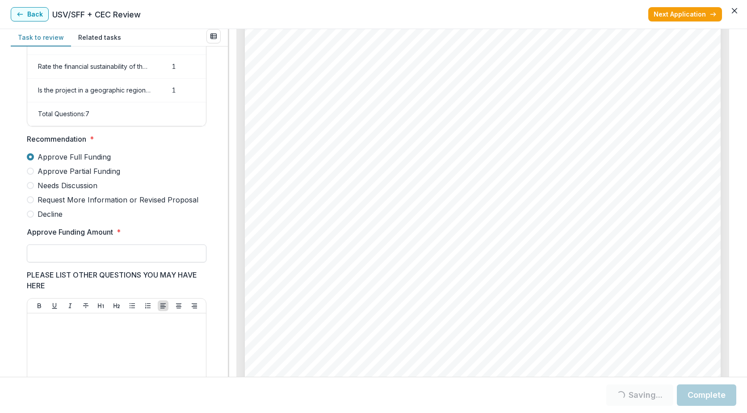
click at [101, 262] on input "Approve Funding Amount *" at bounding box center [117, 254] width 180 height 18
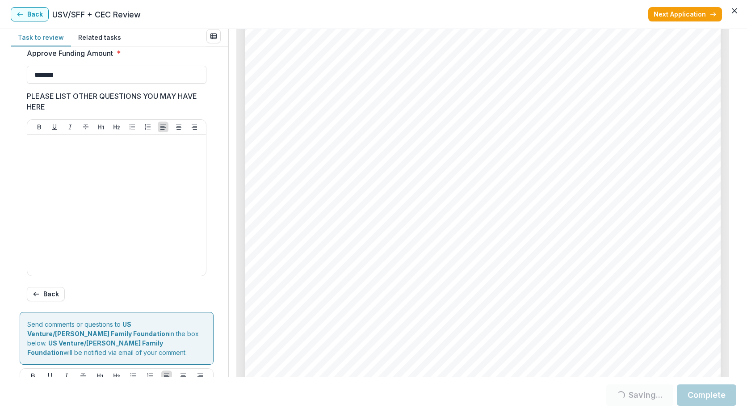
type input "**"
click at [687, 396] on button "Complete" at bounding box center [706, 394] width 59 height 21
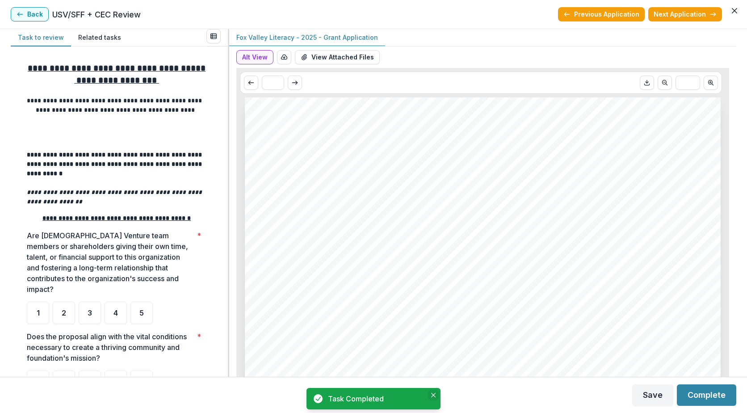
click at [435, 396] on icon "Close" at bounding box center [433, 395] width 4 height 4
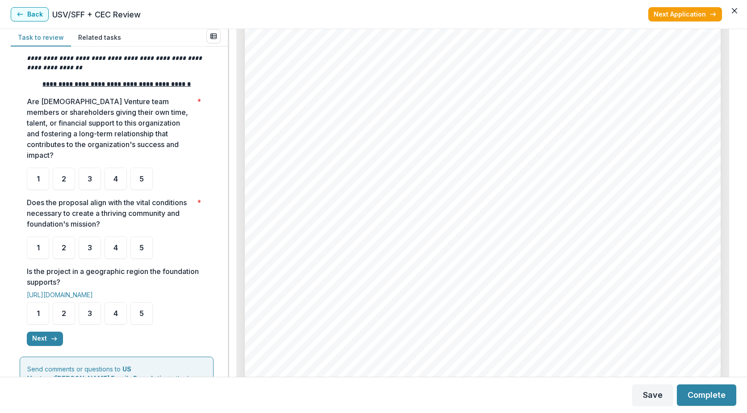
scroll to position [894, 0]
click at [348, 114] on span "[DOMAIN_NAME]" at bounding box center [312, 111] width 77 height 9
click at [351, 113] on span "[DOMAIN_NAME]" at bounding box center [312, 111] width 77 height 9
drag, startPoint x: 358, startPoint y: 112, endPoint x: 271, endPoint y: 112, distance: 87.2
click at [271, 112] on div "Page: 2 Fox Valley Literacy - 2025 - Grant Application Submission Responses App…" at bounding box center [483, 219] width 476 height 674
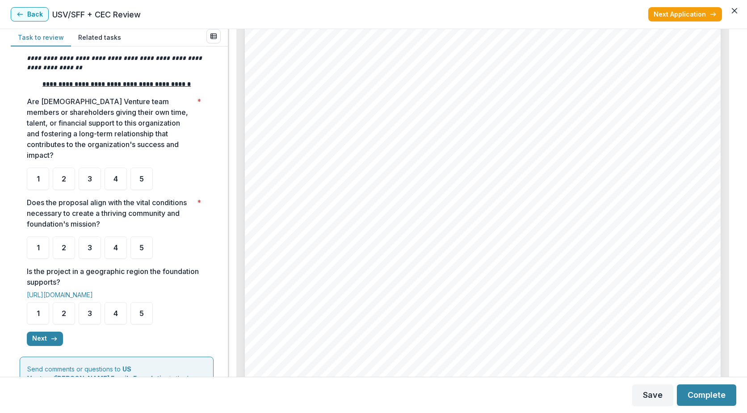
click at [298, 115] on span "[DOMAIN_NAME]" at bounding box center [312, 111] width 77 height 9
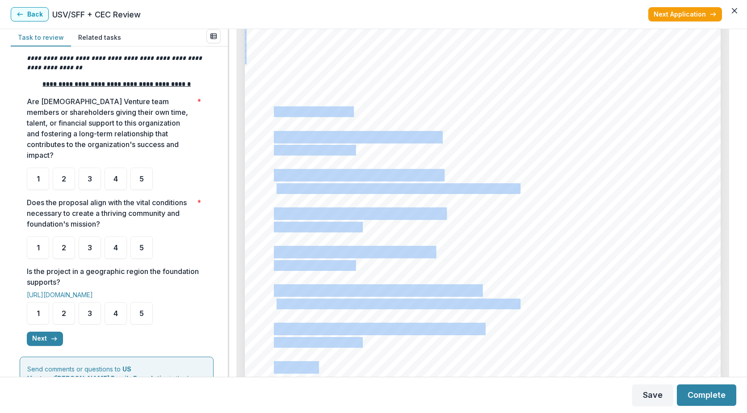
drag, startPoint x: 273, startPoint y: 112, endPoint x: 377, endPoint y: 112, distance: 104.6
click at [377, 112] on div "Page: 2 Fox Valley Literacy - 2025 - Grant Application Submission Responses App…" at bounding box center [483, 219] width 476 height 674
drag, startPoint x: 377, startPoint y: 112, endPoint x: 372, endPoint y: 112, distance: 5.4
click at [372, 112] on div "Page: 2 Fox Valley Literacy - 2025 - Grant Application Submission Responses App…" at bounding box center [483, 219] width 476 height 674
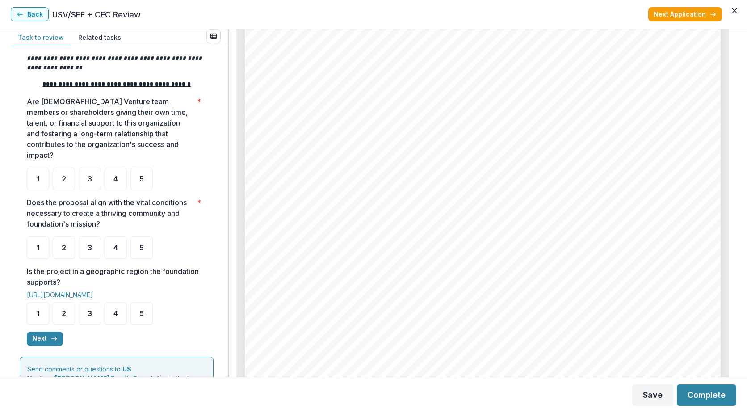
drag, startPoint x: 356, startPoint y: 112, endPoint x: 274, endPoint y: 115, distance: 81.4
click at [274, 115] on span "[DOMAIN_NAME]" at bounding box center [312, 111] width 77 height 9
drag, startPoint x: 274, startPoint y: 115, endPoint x: 291, endPoint y: 111, distance: 17.0
copy span "[DOMAIN_NAME]"
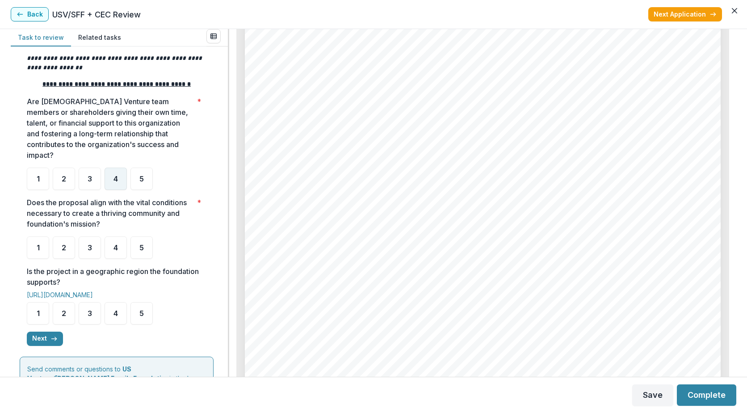
click at [112, 190] on div "4" at bounding box center [116, 179] width 22 height 22
click at [117, 251] on span "4" at bounding box center [116, 247] width 4 height 7
click at [146, 259] on div "5" at bounding box center [142, 247] width 22 height 22
click at [132, 325] on div "5" at bounding box center [142, 313] width 22 height 22
click at [48, 346] on button "Next" at bounding box center [45, 339] width 36 height 14
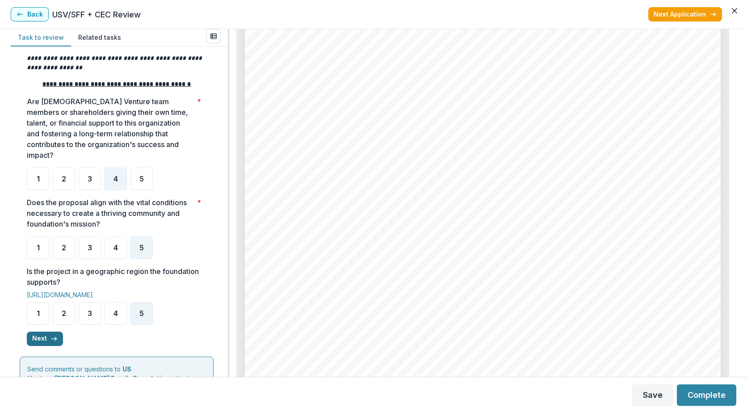
scroll to position [0, 0]
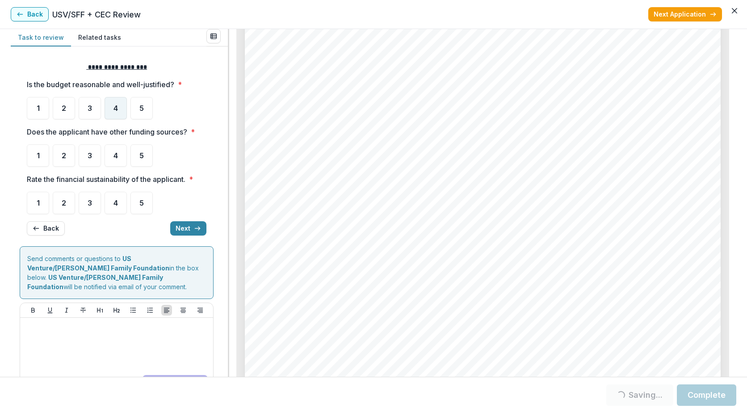
click at [119, 115] on div "4" at bounding box center [116, 108] width 22 height 22
click at [111, 164] on div "4" at bounding box center [116, 155] width 22 height 22
click at [113, 208] on div "4" at bounding box center [116, 203] width 22 height 22
click at [190, 231] on button "Next" at bounding box center [188, 228] width 36 height 14
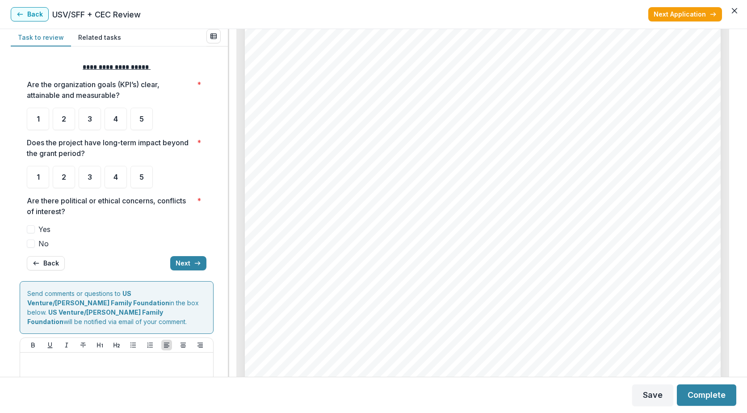
scroll to position [4158, 0]
click at [134, 124] on div "5" at bounding box center [142, 119] width 22 height 22
click at [136, 182] on div "5" at bounding box center [142, 177] width 22 height 22
click at [34, 245] on span at bounding box center [31, 244] width 8 height 8
click at [170, 262] on button "Next" at bounding box center [188, 263] width 36 height 14
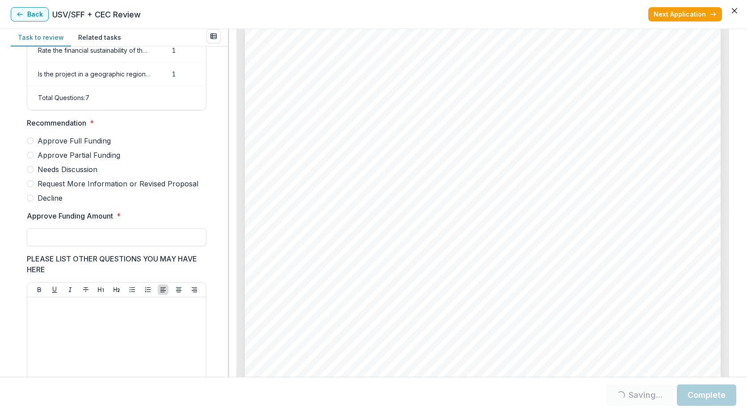
scroll to position [165, 0]
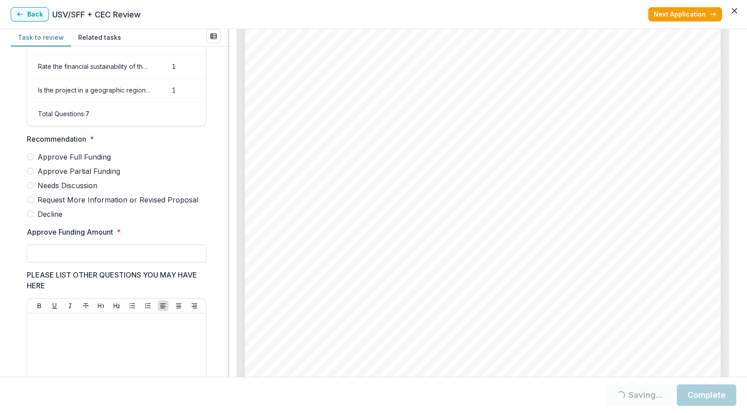
click at [33, 160] on span at bounding box center [30, 156] width 7 height 7
click at [63, 256] on input "Approve Funding Amount *" at bounding box center [117, 254] width 180 height 18
click at [172, 237] on label "Approve Funding Amount *" at bounding box center [114, 232] width 174 height 11
click at [172, 245] on input "***" at bounding box center [117, 254] width 180 height 18
click at [83, 257] on input "***" at bounding box center [117, 254] width 180 height 18
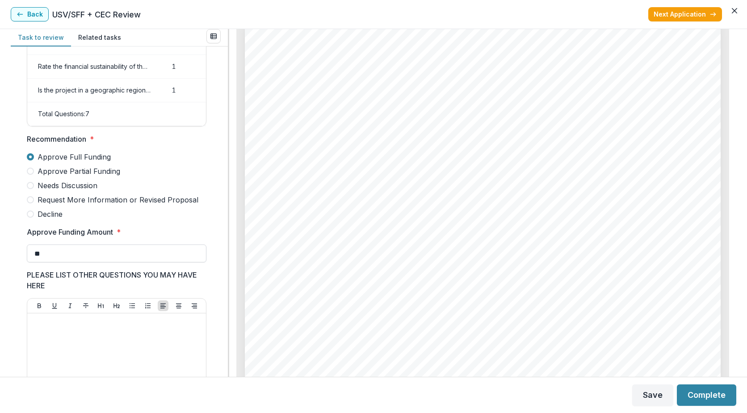
type input "*"
type input "*******"
click at [21, 247] on div "Score Card Name Weight Score Are the organization goals (KPI’s) clear, attainab…" at bounding box center [117, 189] width 194 height 596
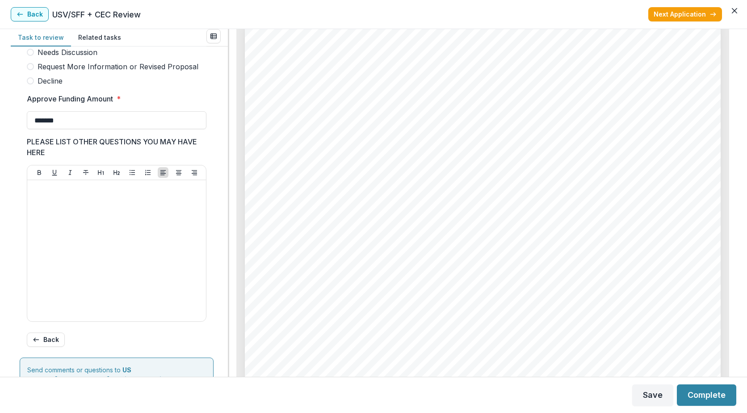
scroll to position [299, 0]
click at [685, 396] on button "Complete" at bounding box center [706, 394] width 59 height 21
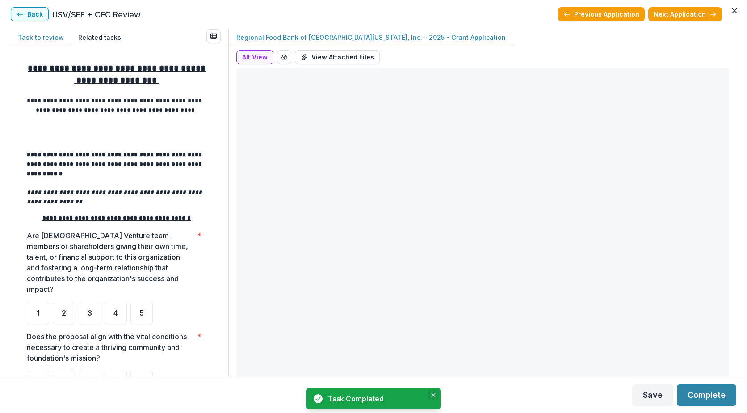
click at [432, 398] on button "Close" at bounding box center [433, 395] width 11 height 11
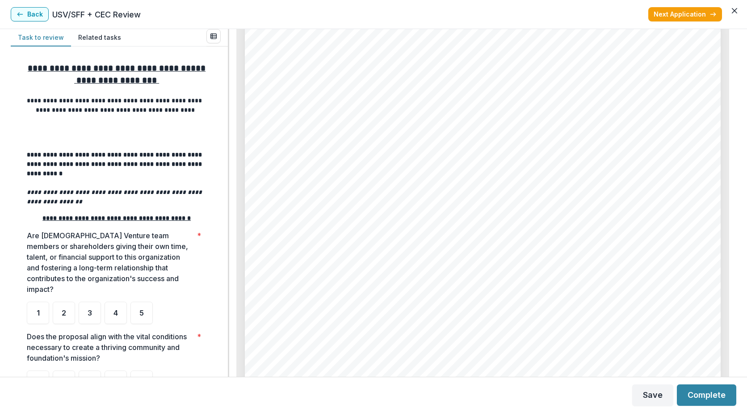
scroll to position [2816, 0]
click at [66, 317] on span "2" at bounding box center [64, 312] width 4 height 7
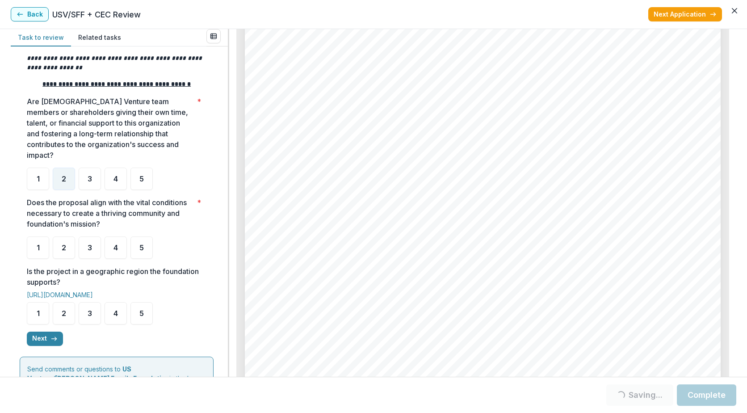
scroll to position [179, 0]
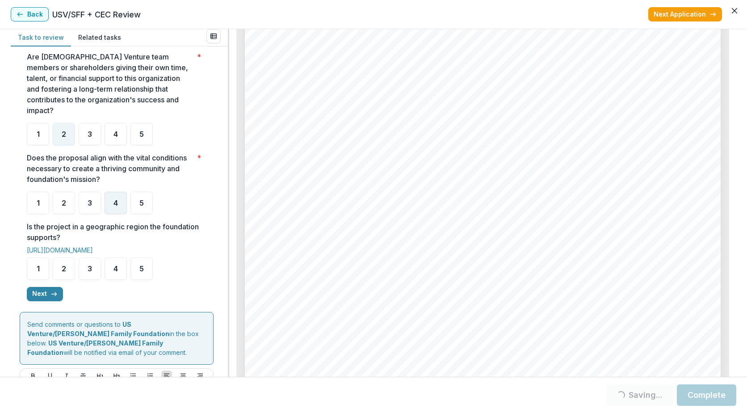
click at [114, 207] on span "4" at bounding box center [116, 202] width 4 height 7
click at [68, 280] on div "2" at bounding box center [64, 268] width 22 height 22
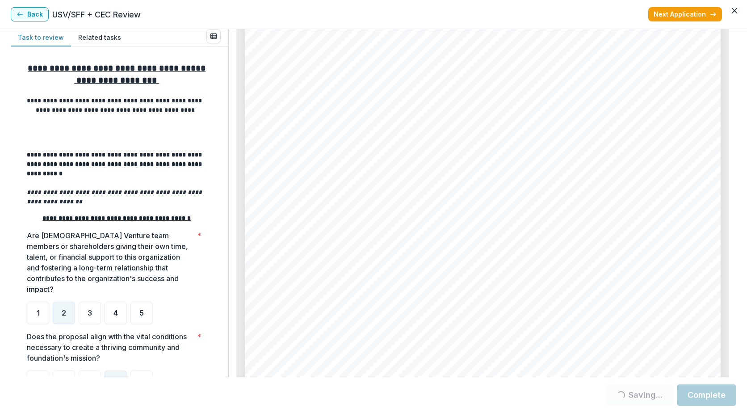
scroll to position [2280, 0]
click at [82, 324] on div "3" at bounding box center [90, 313] width 22 height 22
click at [69, 324] on div "2" at bounding box center [64, 313] width 22 height 22
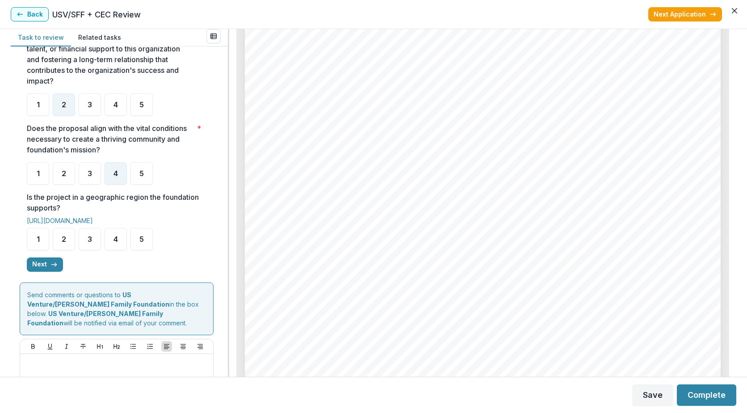
scroll to position [224, 0]
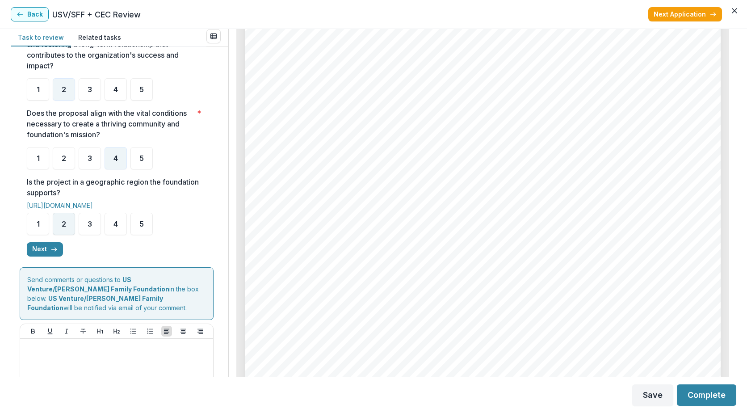
click at [63, 228] on span "2" at bounding box center [64, 223] width 4 height 7
click at [92, 228] on span "3" at bounding box center [90, 223] width 4 height 7
click at [47, 257] on button "Next" at bounding box center [45, 249] width 36 height 14
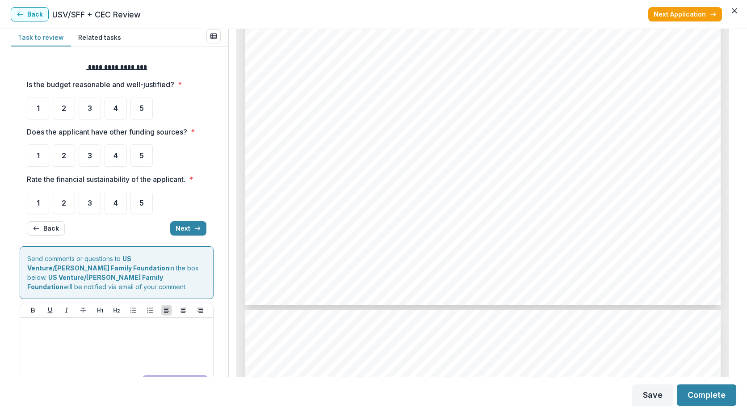
scroll to position [2548, 0]
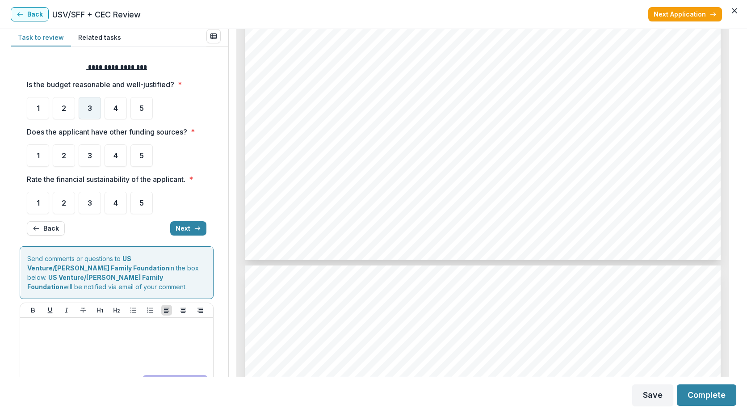
click at [88, 106] on span "3" at bounding box center [90, 108] width 4 height 7
click at [85, 160] on div "3" at bounding box center [90, 155] width 22 height 22
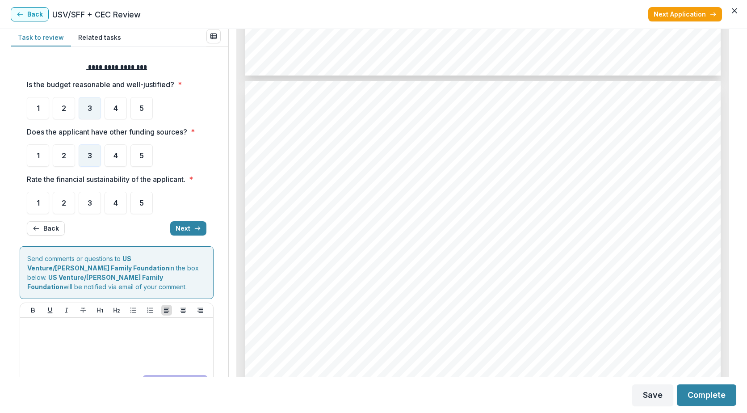
scroll to position [2950, 0]
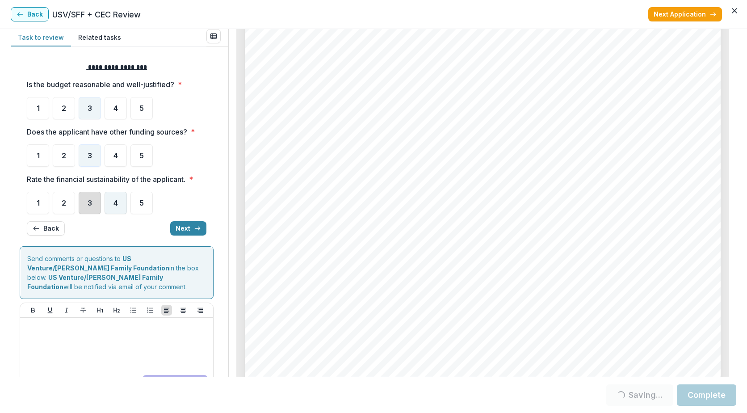
drag, startPoint x: 97, startPoint y: 206, endPoint x: 110, endPoint y: 204, distance: 13.0
click at [110, 204] on ul "1 2 3 4 5" at bounding box center [117, 203] width 180 height 22
click at [111, 204] on div "4" at bounding box center [116, 203] width 22 height 22
click at [111, 207] on div "4" at bounding box center [116, 203] width 22 height 22
click at [192, 232] on button "Next" at bounding box center [188, 228] width 36 height 14
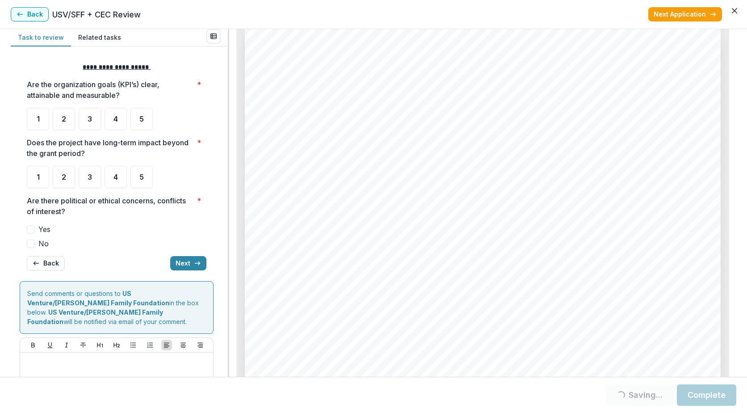
scroll to position [3487, 0]
click at [112, 125] on div "4" at bounding box center [116, 119] width 22 height 22
click at [108, 184] on div "4" at bounding box center [116, 177] width 22 height 22
click at [30, 245] on span at bounding box center [31, 244] width 8 height 8
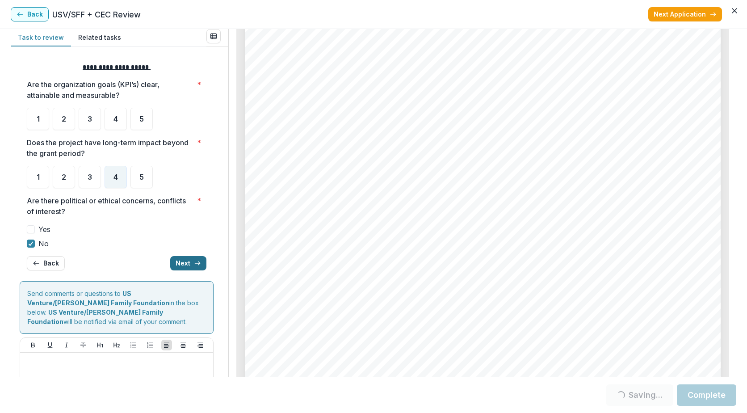
click at [181, 262] on button "Next" at bounding box center [188, 263] width 36 height 14
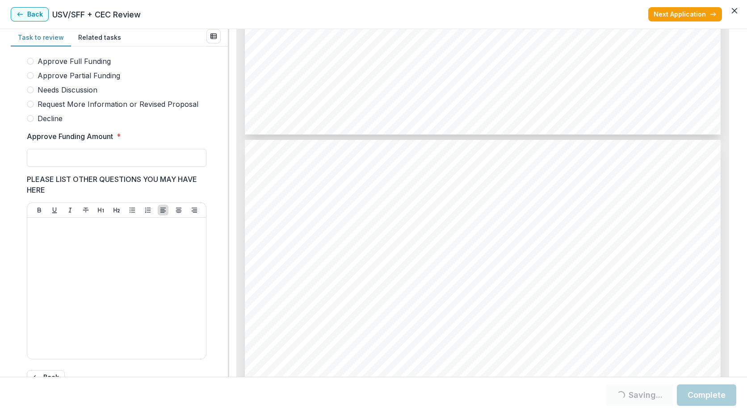
scroll to position [254, 0]
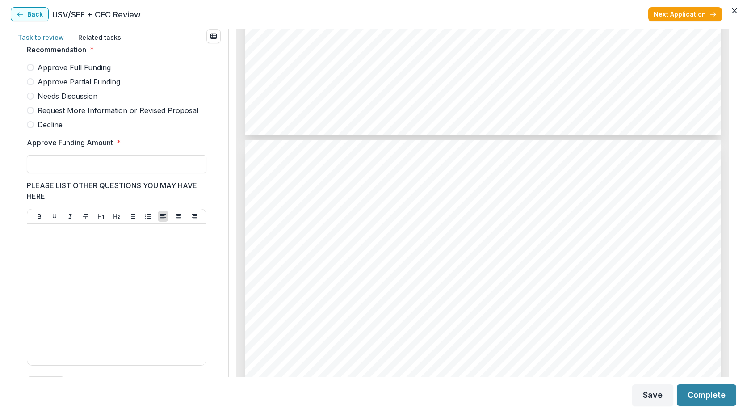
click at [35, 73] on label "Approve Full Funding" at bounding box center [117, 67] width 180 height 11
click at [54, 172] on input "Approve Funding Amount *" at bounding box center [117, 164] width 180 height 18
type input "*******"
click at [13, 194] on div "Score Card Name Weight Score Are the organization goals (KPI’s) clear, attainab…" at bounding box center [119, 211] width 217 height 330
click at [31, 71] on span at bounding box center [30, 67] width 7 height 7
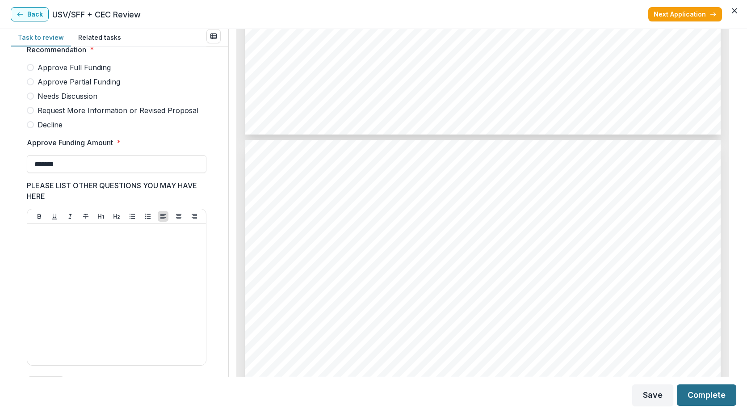
click at [684, 399] on button "Complete" at bounding box center [706, 394] width 59 height 21
click at [711, 393] on button "Complete" at bounding box center [706, 394] width 59 height 21
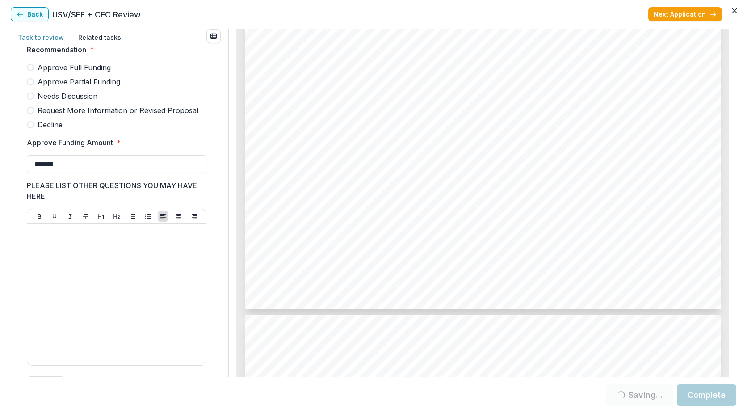
scroll to position [3174, 0]
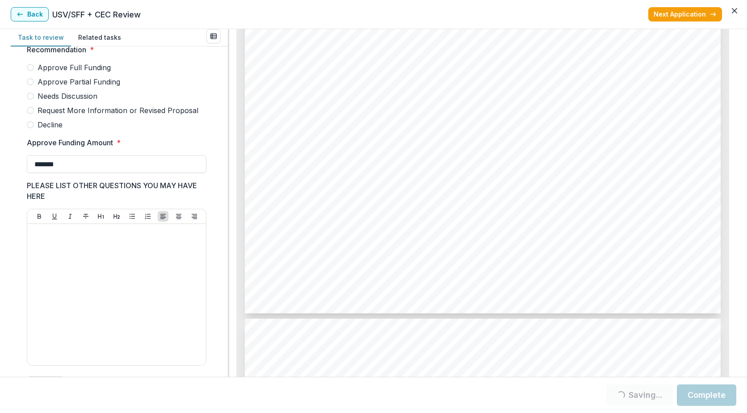
drag, startPoint x: 712, startPoint y: 394, endPoint x: 686, endPoint y: 393, distance: 25.9
click at [686, 393] on button "Complete" at bounding box center [706, 394] width 59 height 21
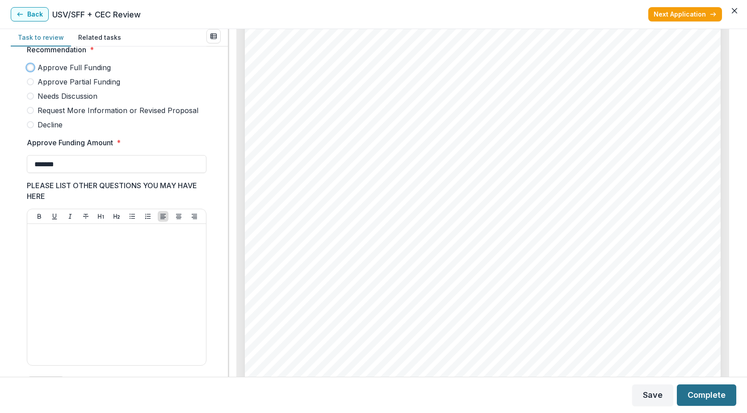
click at [682, 392] on button "Complete" at bounding box center [706, 394] width 59 height 21
click at [731, 393] on button "Complete" at bounding box center [706, 394] width 59 height 21
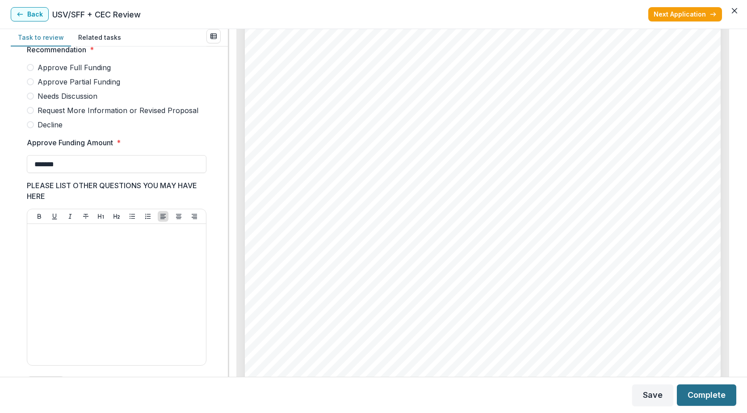
click at [731, 393] on button "Complete" at bounding box center [706, 394] width 59 height 21
click at [701, 396] on button "Complete" at bounding box center [706, 394] width 59 height 21
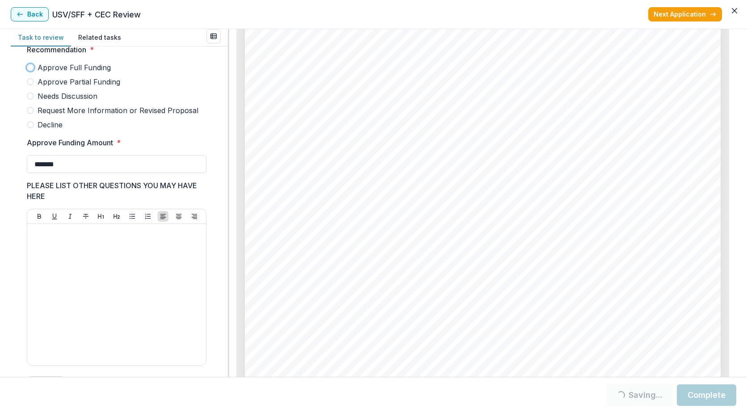
click at [702, 391] on button "Complete" at bounding box center [706, 394] width 59 height 21
drag, startPoint x: 691, startPoint y: 393, endPoint x: 709, endPoint y: 395, distance: 18.0
click at [708, 395] on button "Complete" at bounding box center [706, 394] width 59 height 21
drag, startPoint x: 709, startPoint y: 395, endPoint x: 704, endPoint y: 393, distance: 5.5
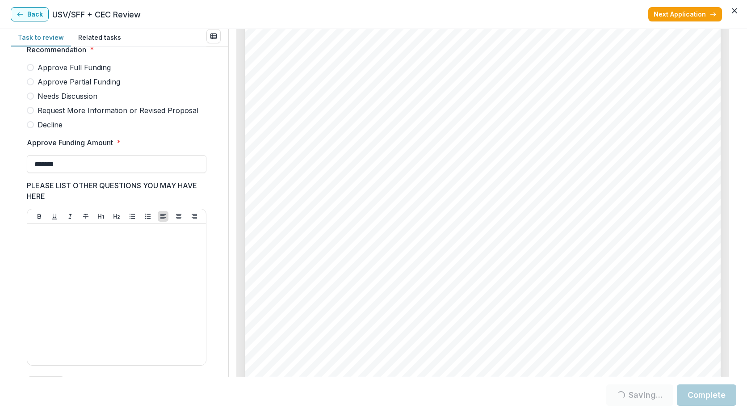
click at [704, 393] on button "Complete" at bounding box center [706, 394] width 59 height 21
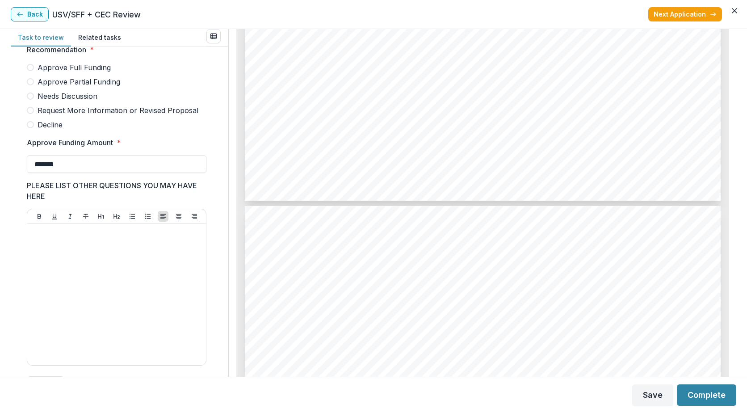
scroll to position [0, 0]
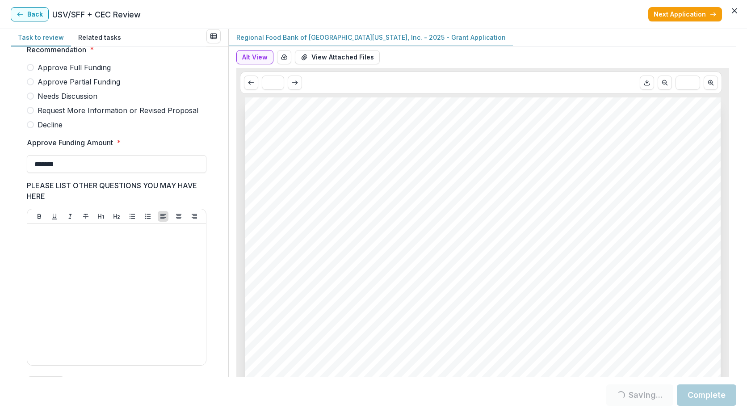
click at [30, 71] on span at bounding box center [30, 67] width 7 height 7
click at [29, 71] on span at bounding box center [30, 67] width 7 height 7
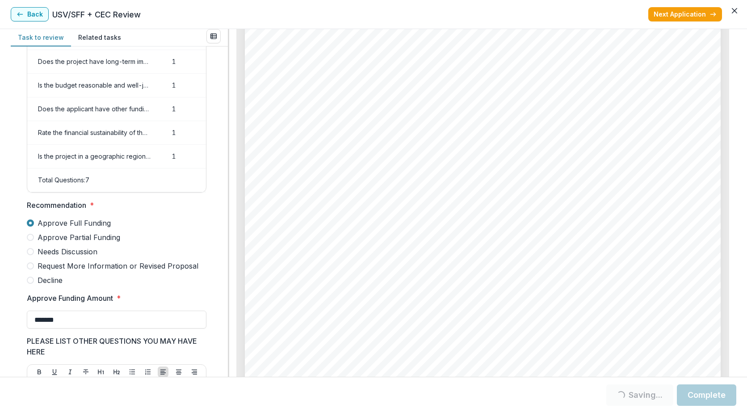
scroll to position [96, 0]
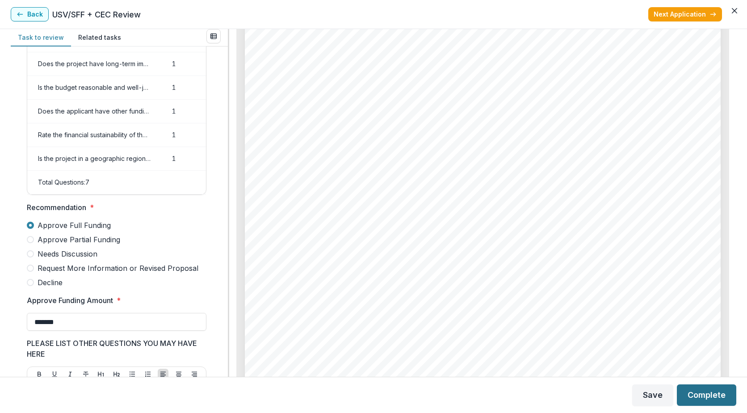
click at [706, 401] on button "Complete" at bounding box center [706, 394] width 59 height 21
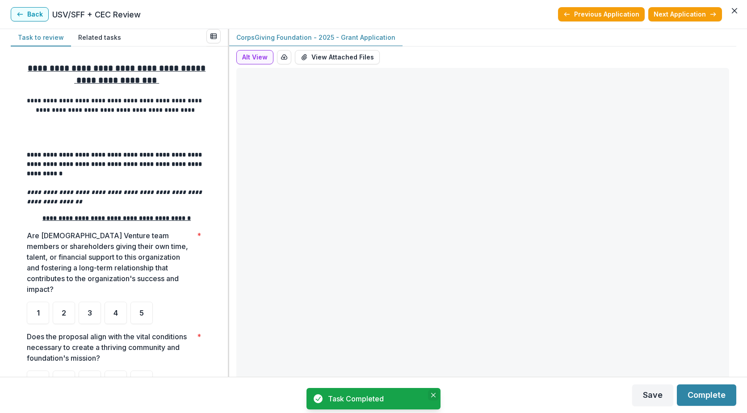
click at [433, 392] on button "Close" at bounding box center [433, 395] width 11 height 11
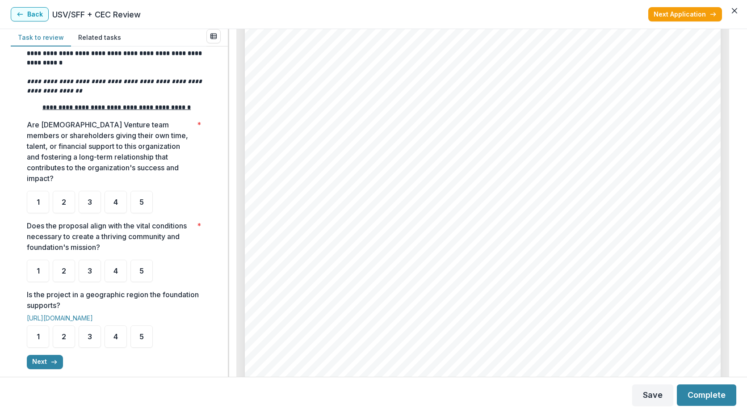
scroll to position [3755, 0]
click at [116, 206] on span "4" at bounding box center [116, 201] width 4 height 7
click at [123, 282] on div "4" at bounding box center [116, 271] width 22 height 22
click at [134, 348] on div "5" at bounding box center [142, 336] width 22 height 22
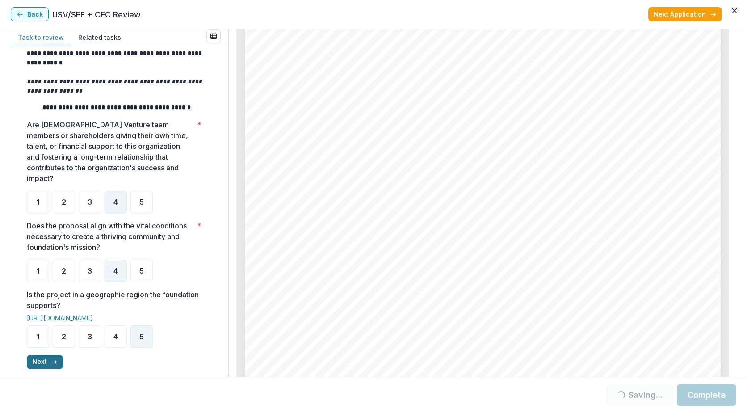
click at [50, 369] on button "Next" at bounding box center [45, 362] width 36 height 14
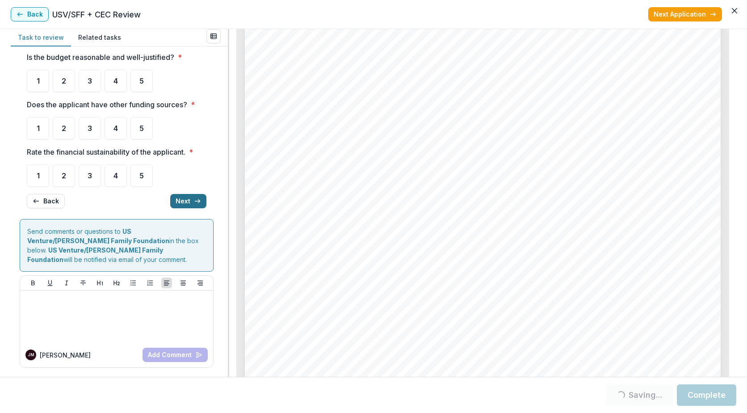
scroll to position [0, 0]
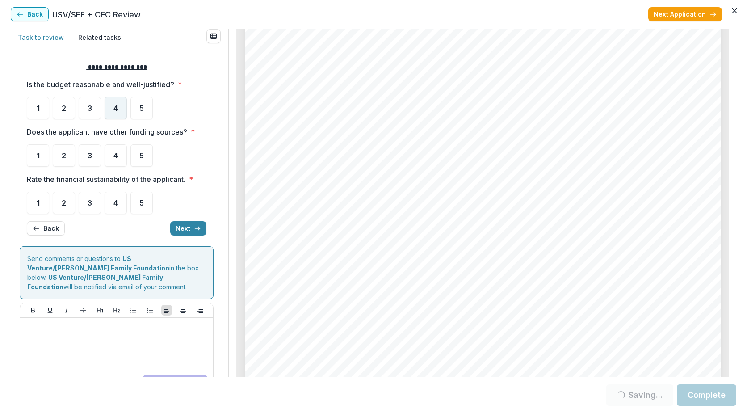
click at [114, 115] on div "4" at bounding box center [116, 108] width 22 height 22
click at [66, 160] on div "2" at bounding box center [64, 155] width 22 height 22
click at [83, 211] on div "3" at bounding box center [90, 203] width 22 height 22
click at [181, 230] on button "Next" at bounding box center [188, 228] width 36 height 14
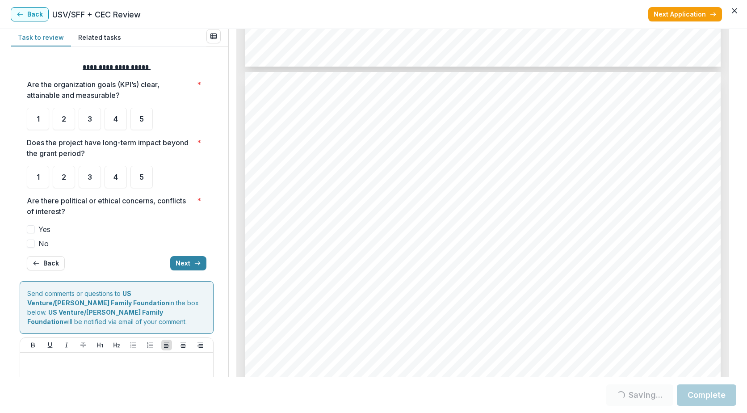
scroll to position [3398, 0]
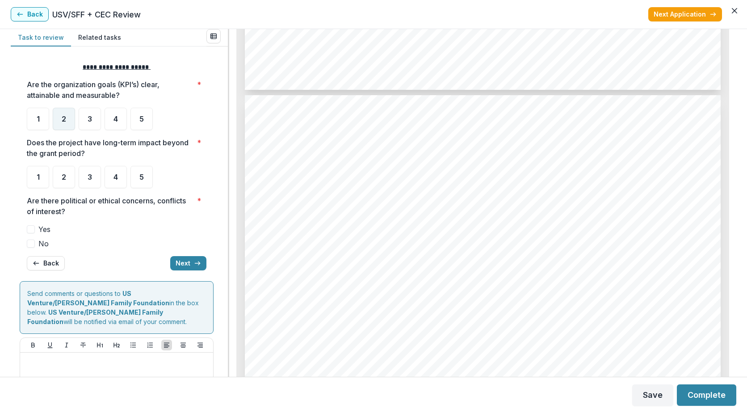
click at [67, 122] on div "2" at bounding box center [64, 119] width 22 height 22
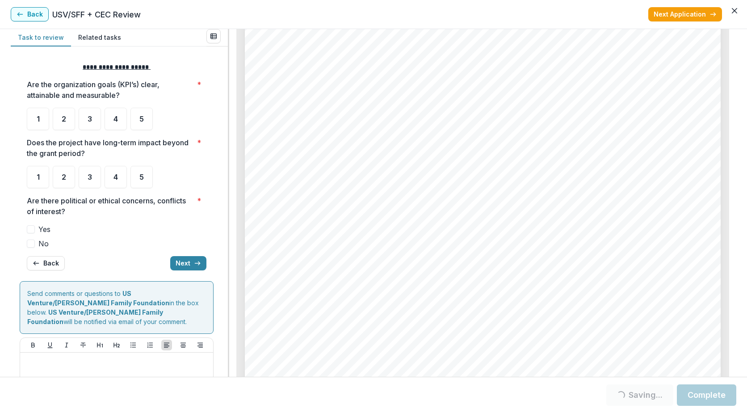
scroll to position [1699, 0]
click at [116, 182] on div "4" at bounding box center [116, 177] width 22 height 22
click at [31, 244] on span at bounding box center [31, 244] width 8 height 8
click at [173, 265] on button "Next" at bounding box center [188, 263] width 36 height 14
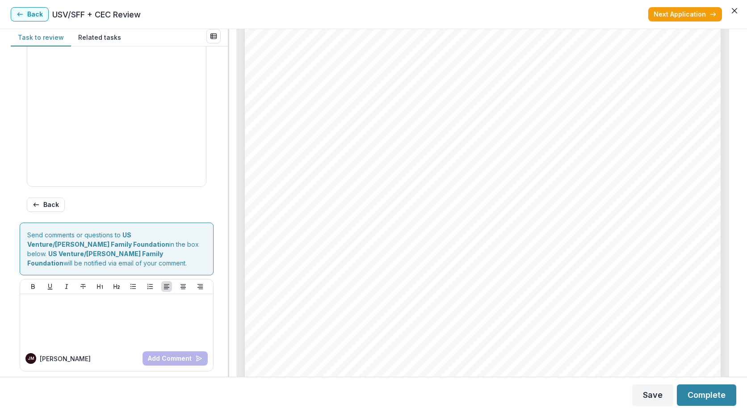
scroll to position [254, 0]
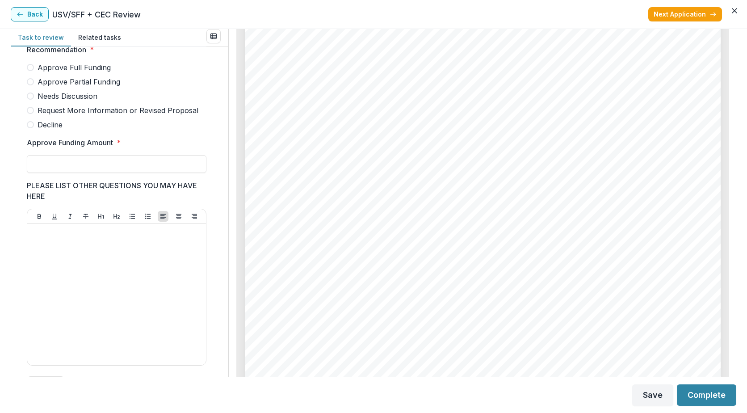
click at [30, 85] on span at bounding box center [30, 81] width 7 height 7
click at [64, 170] on input "Approve Funding Amount *" at bounding box center [117, 164] width 180 height 18
type input "********"
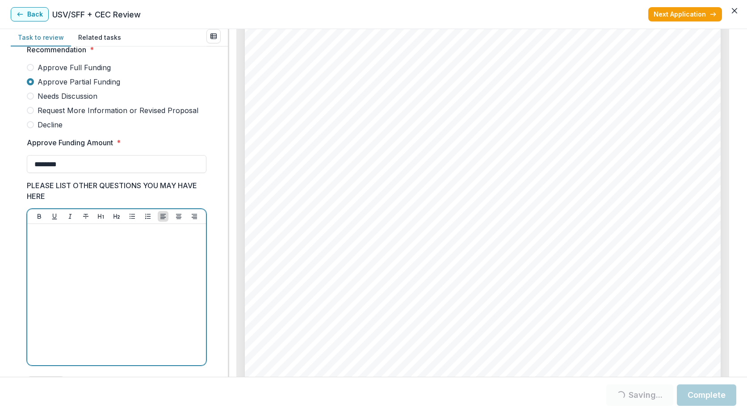
click at [122, 257] on div at bounding box center [117, 295] width 172 height 134
click at [71, 237] on p "**********" at bounding box center [115, 233] width 169 height 10
click at [88, 237] on p "**********" at bounding box center [115, 233] width 169 height 10
click at [116, 237] on p "**********" at bounding box center [115, 233] width 169 height 10
click at [43, 247] on p "**********" at bounding box center [115, 238] width 169 height 20
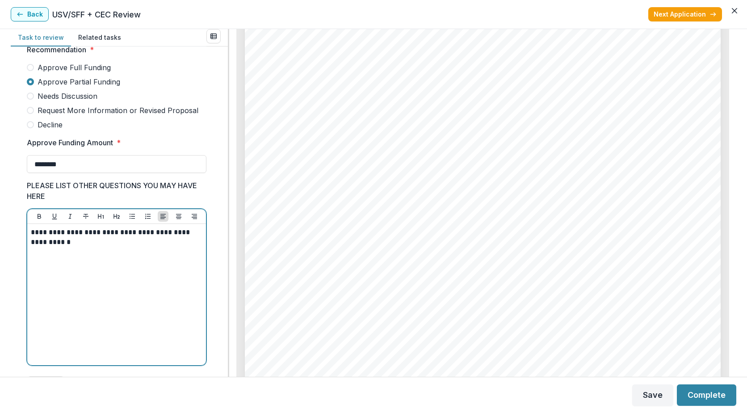
click at [58, 247] on p "**********" at bounding box center [115, 238] width 169 height 20
click at [89, 247] on p "**********" at bounding box center [115, 238] width 169 height 20
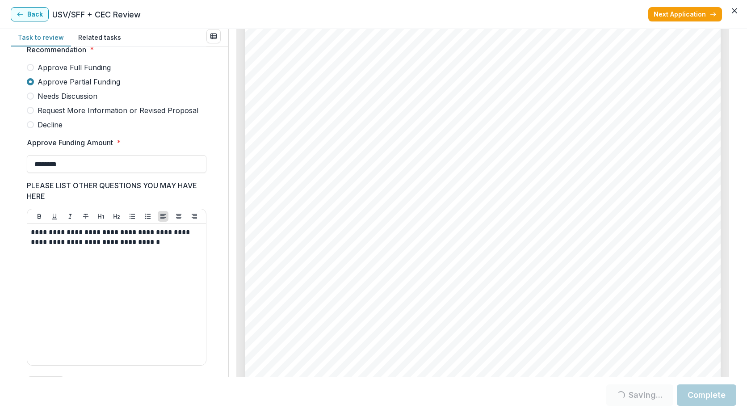
click at [695, 394] on button "Complete" at bounding box center [706, 394] width 59 height 21
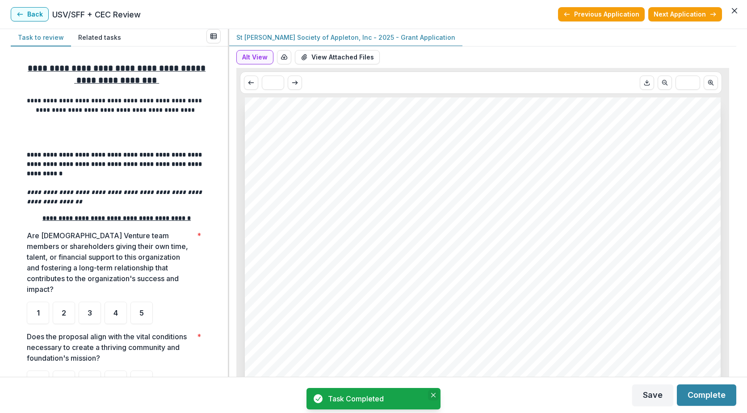
click at [432, 394] on icon "Close" at bounding box center [433, 395] width 4 height 4
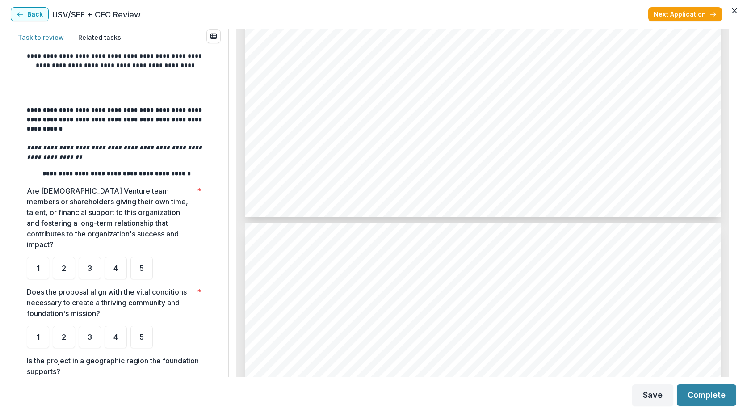
scroll to position [3979, 0]
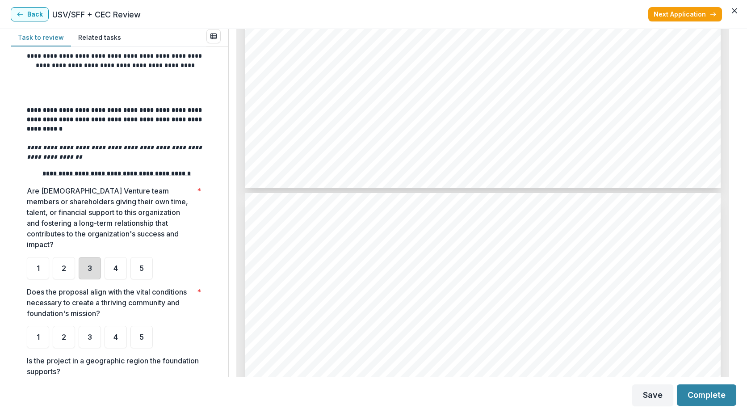
click at [95, 279] on div "3" at bounding box center [90, 268] width 22 height 22
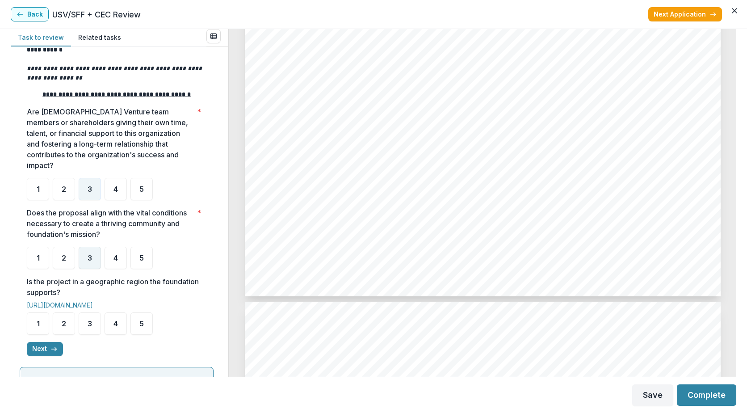
scroll to position [134, 0]
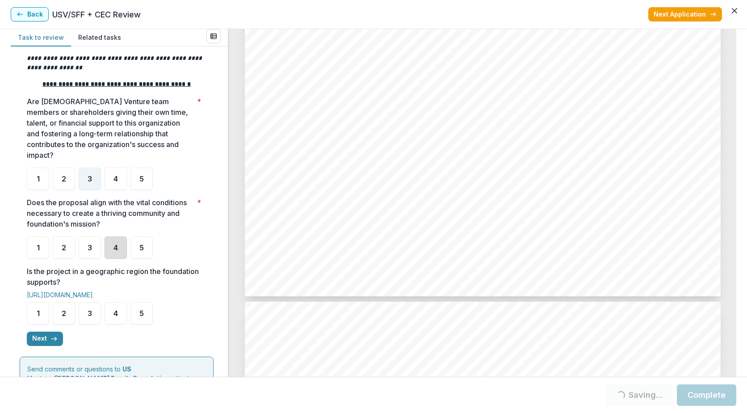
click at [108, 259] on div "4" at bounding box center [116, 247] width 22 height 22
click at [97, 325] on div "3" at bounding box center [90, 313] width 22 height 22
click at [53, 339] on line "button" at bounding box center [53, 339] width 5 height 0
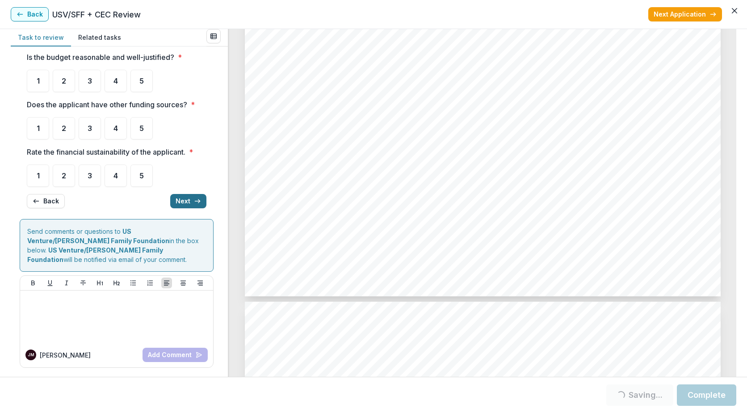
scroll to position [0, 0]
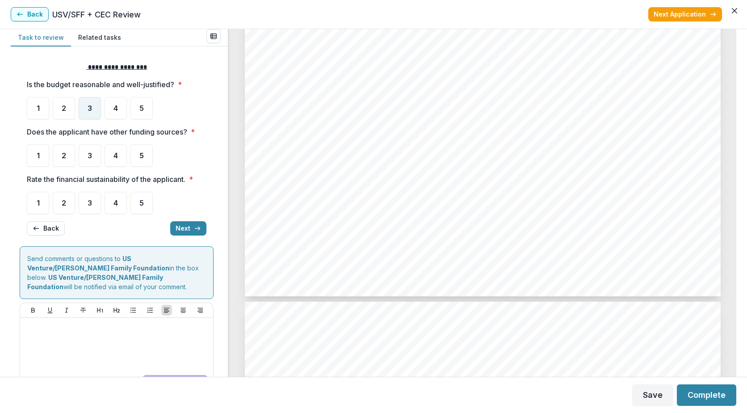
click at [83, 116] on div "3" at bounding box center [90, 108] width 22 height 22
click at [88, 161] on div "3" at bounding box center [90, 155] width 22 height 22
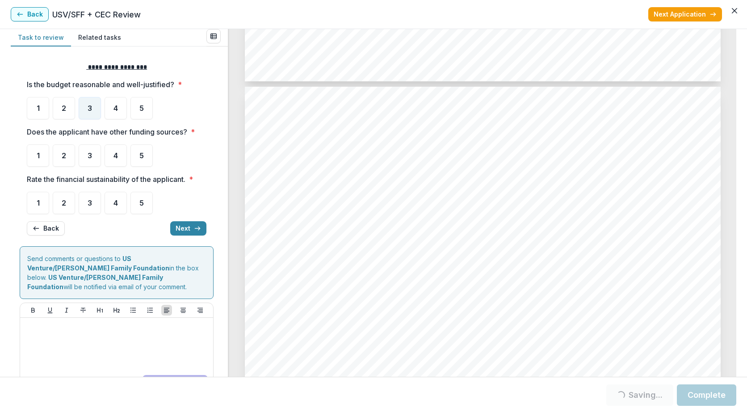
scroll to position [2772, 0]
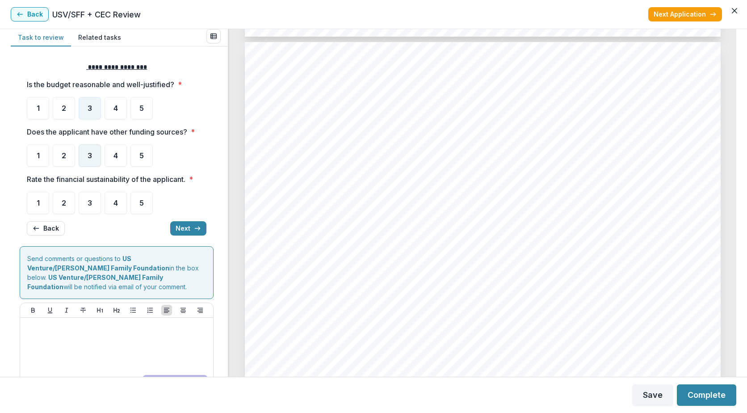
click at [93, 162] on div "3" at bounding box center [90, 155] width 22 height 22
click at [69, 211] on div "2" at bounding box center [64, 203] width 22 height 22
click at [175, 228] on button "Next" at bounding box center [188, 228] width 36 height 14
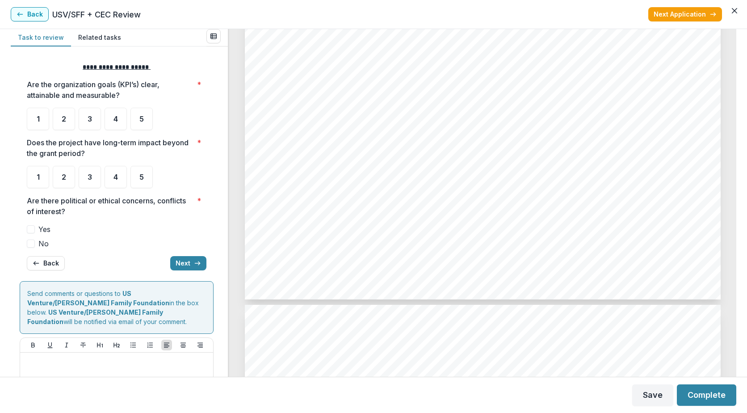
scroll to position [3174, 0]
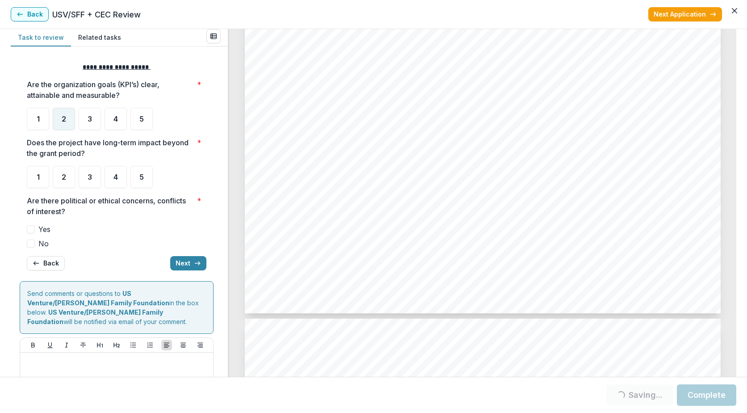
click at [73, 125] on div "2" at bounding box center [64, 119] width 22 height 22
click at [86, 183] on div "3" at bounding box center [90, 177] width 22 height 22
drag, startPoint x: 86, startPoint y: 183, endPoint x: 69, endPoint y: 183, distance: 16.5
click at [69, 183] on div "2" at bounding box center [64, 177] width 22 height 22
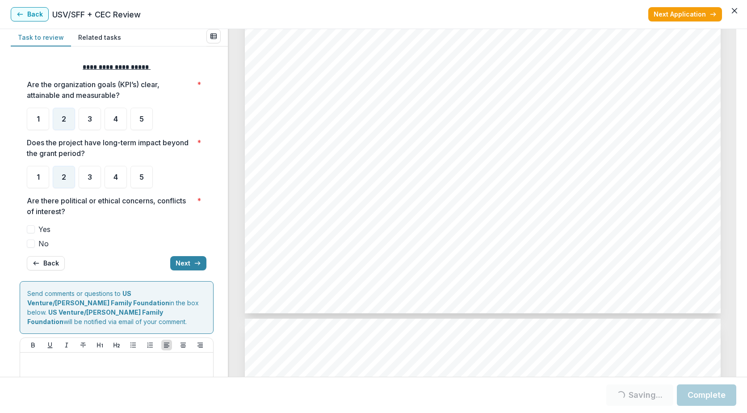
click at [31, 243] on span at bounding box center [31, 244] width 8 height 8
click at [29, 246] on span at bounding box center [31, 244] width 8 height 8
click at [33, 244] on span at bounding box center [31, 244] width 8 height 8
click at [189, 262] on button "Next" at bounding box center [188, 263] width 36 height 14
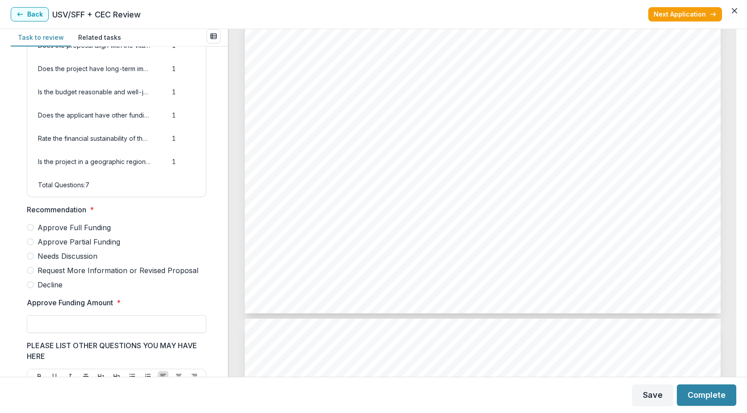
scroll to position [30, 0]
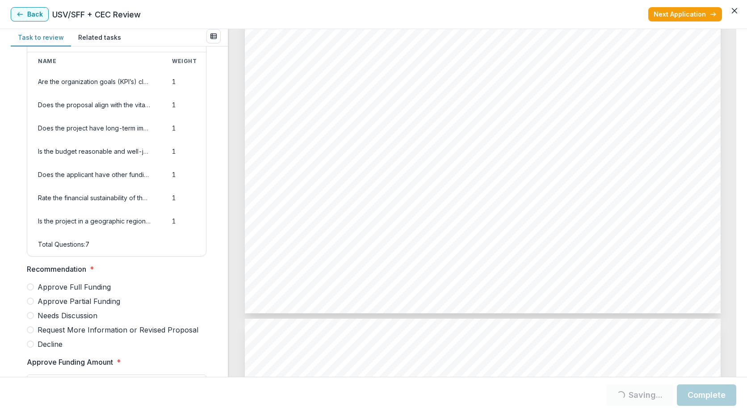
click at [32, 305] on span at bounding box center [30, 301] width 7 height 7
click at [30, 305] on span at bounding box center [30, 301] width 7 height 7
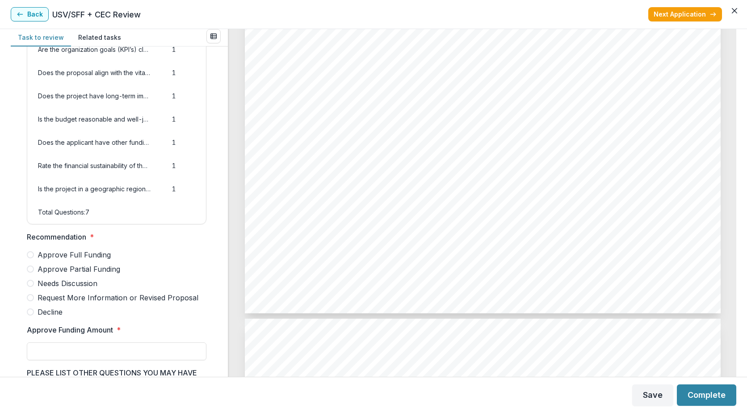
scroll to position [75, 0]
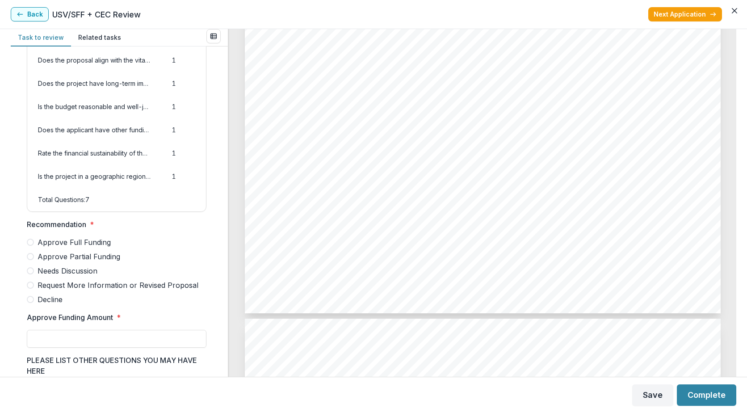
click at [34, 262] on label "Approve Partial Funding" at bounding box center [117, 256] width 180 height 11
click at [51, 348] on input "Approve Funding Amount *" at bounding box center [117, 339] width 180 height 18
type input "*******"
click at [19, 312] on div "Score Card Name Weight Score Are the organization goals (KPI’s) clear, attainab…" at bounding box center [119, 353] width 203 height 748
click at [689, 397] on button "Complete" at bounding box center [706, 394] width 59 height 21
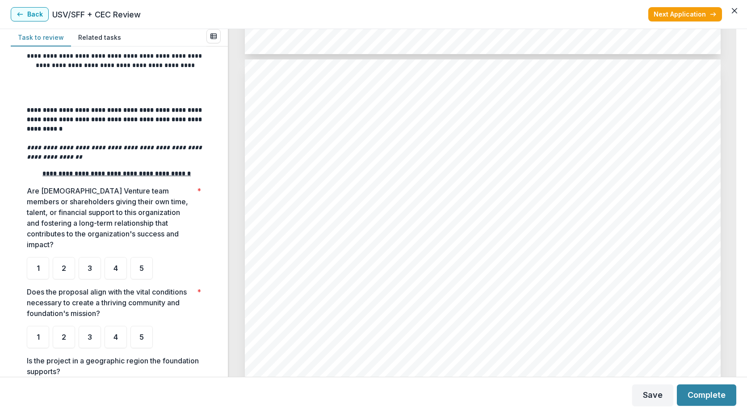
scroll to position [2727, 0]
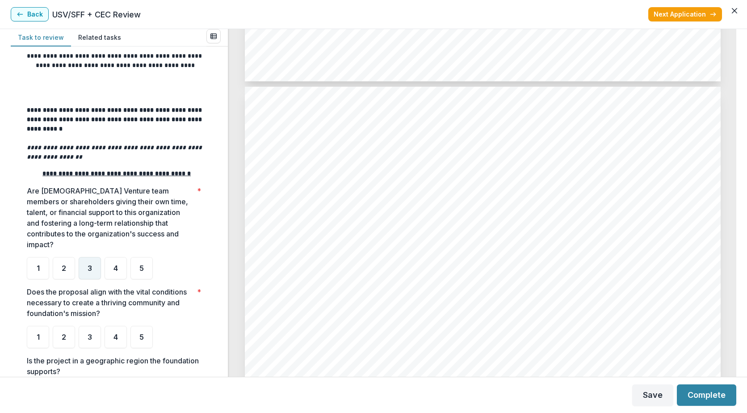
click at [86, 279] on div "3" at bounding box center [90, 268] width 22 height 22
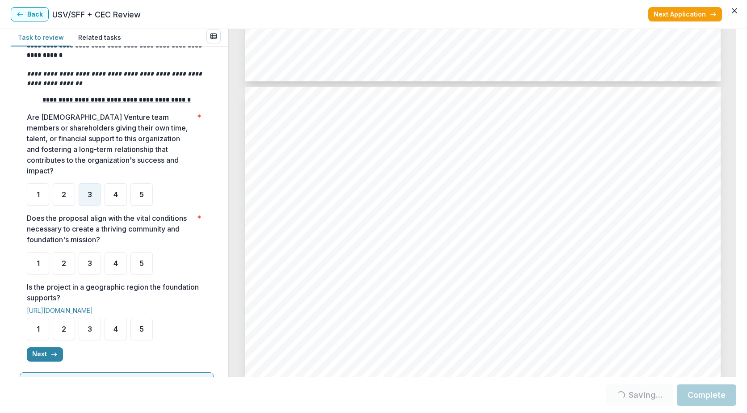
scroll to position [179, 0]
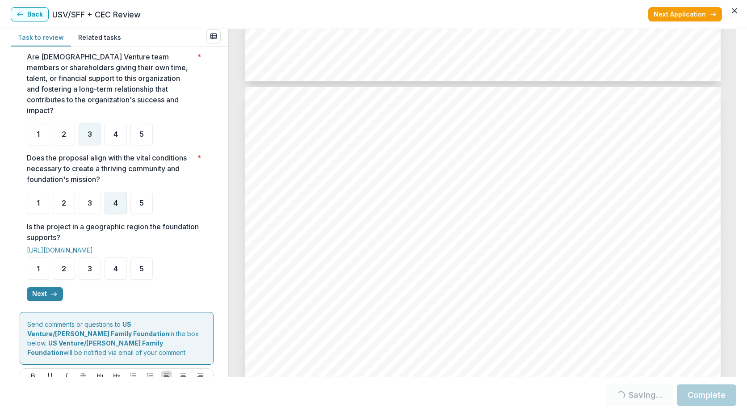
click at [115, 207] on span "4" at bounding box center [116, 202] width 4 height 7
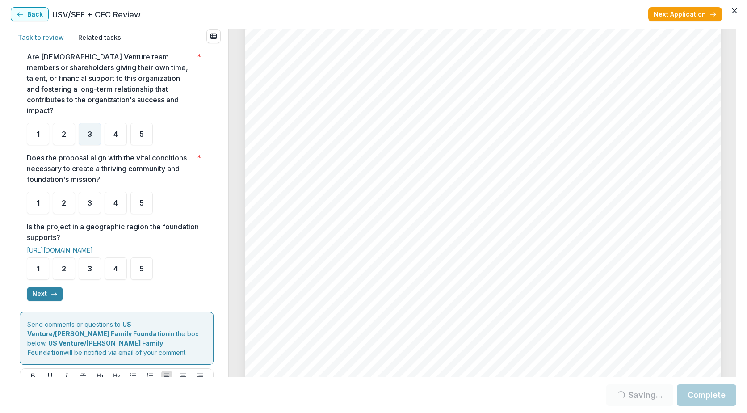
scroll to position [2280, 0]
click at [89, 272] on span "3" at bounding box center [90, 268] width 4 height 7
click at [92, 207] on span "3" at bounding box center [90, 202] width 4 height 7
click at [119, 214] on div "4" at bounding box center [116, 203] width 22 height 22
click at [50, 301] on button "Next" at bounding box center [45, 294] width 36 height 14
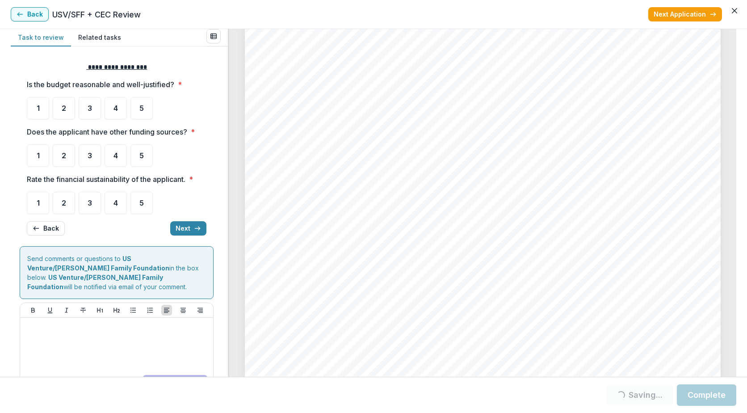
scroll to position [2995, 0]
click at [114, 160] on div "4" at bounding box center [116, 155] width 22 height 22
click at [113, 113] on div "4" at bounding box center [116, 108] width 22 height 22
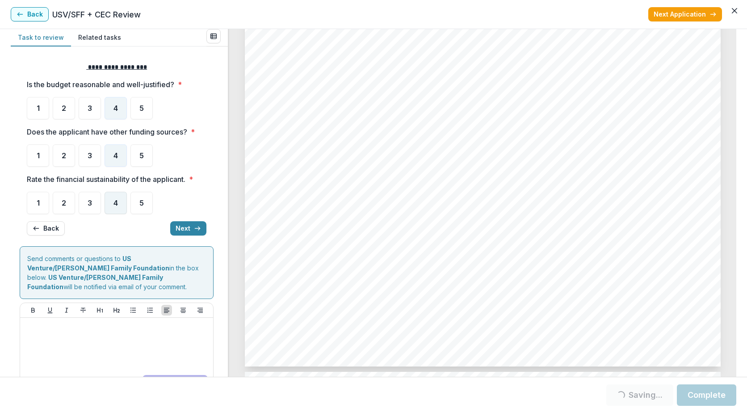
click at [116, 203] on span "4" at bounding box center [116, 202] width 4 height 7
click at [173, 227] on button "Next" at bounding box center [188, 228] width 36 height 14
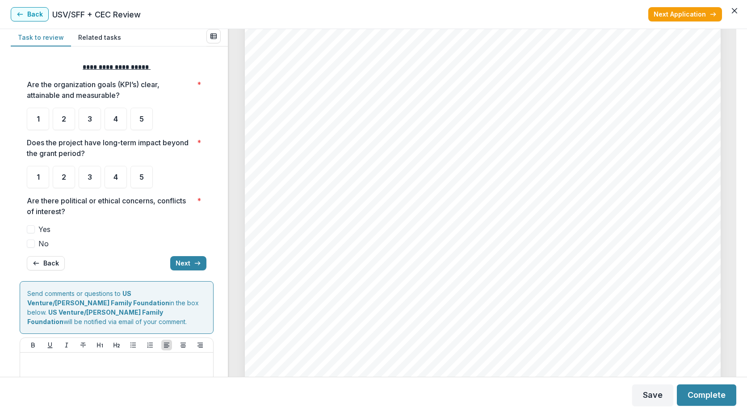
scroll to position [2414, 0]
click at [115, 125] on div "4" at bounding box center [116, 119] width 22 height 22
click at [124, 180] on div "4" at bounding box center [116, 177] width 22 height 22
click at [31, 246] on span at bounding box center [31, 244] width 8 height 8
click at [179, 266] on button "Next" at bounding box center [188, 263] width 36 height 14
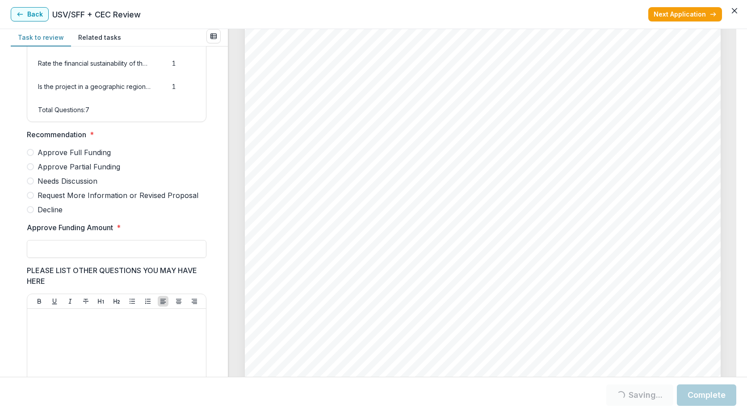
scroll to position [165, 0]
click at [34, 158] on label "Approve Full Funding" at bounding box center [117, 153] width 180 height 11
click at [59, 253] on input "Approve Funding Amount *" at bounding box center [117, 250] width 180 height 18
type input "*******"
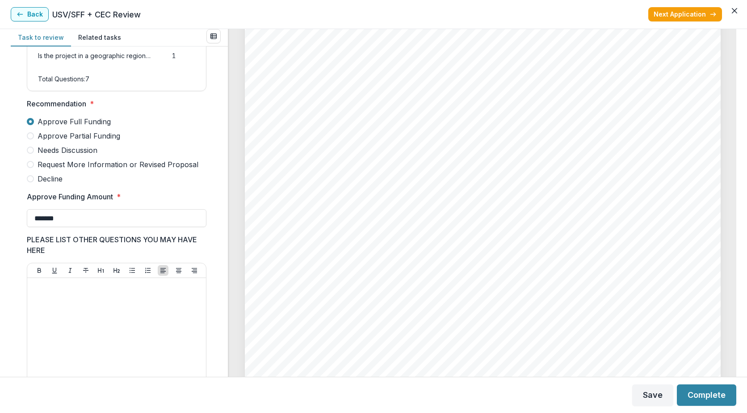
scroll to position [254, 0]
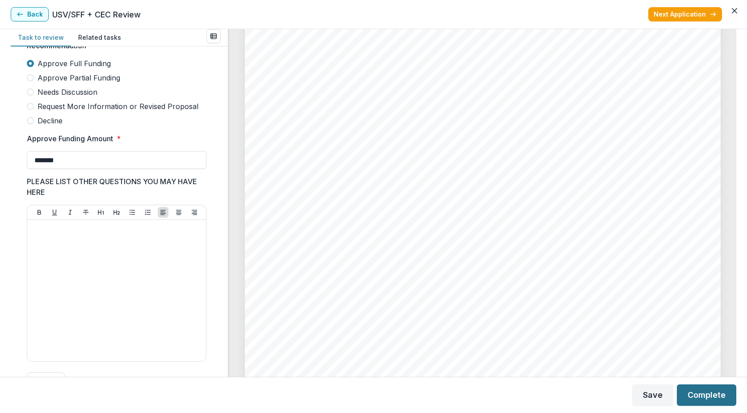
click at [692, 393] on button "Complete" at bounding box center [706, 394] width 59 height 21
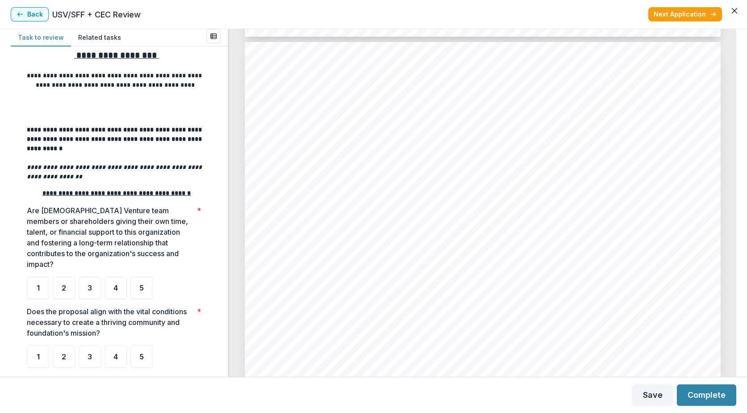
scroll to position [45, 0]
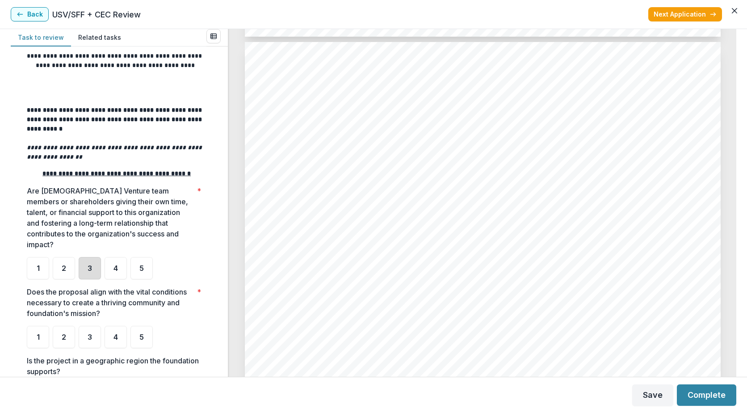
click at [85, 279] on div "3" at bounding box center [90, 268] width 22 height 22
click at [115, 348] on div "4" at bounding box center [116, 337] width 22 height 22
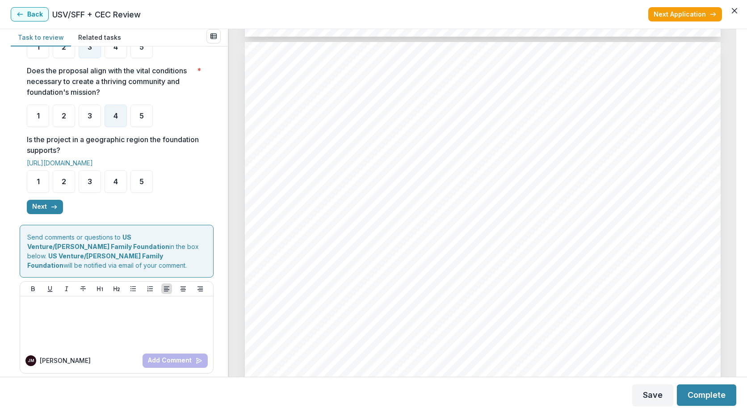
scroll to position [268, 0]
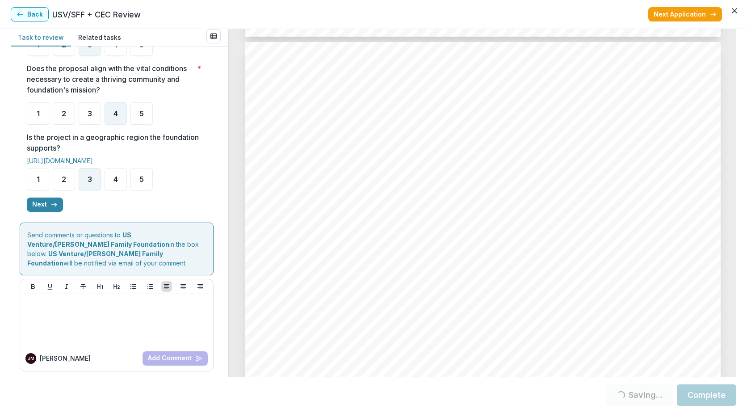
click at [97, 190] on div "3" at bounding box center [90, 179] width 22 height 22
click at [53, 205] on line "button" at bounding box center [53, 205] width 5 height 0
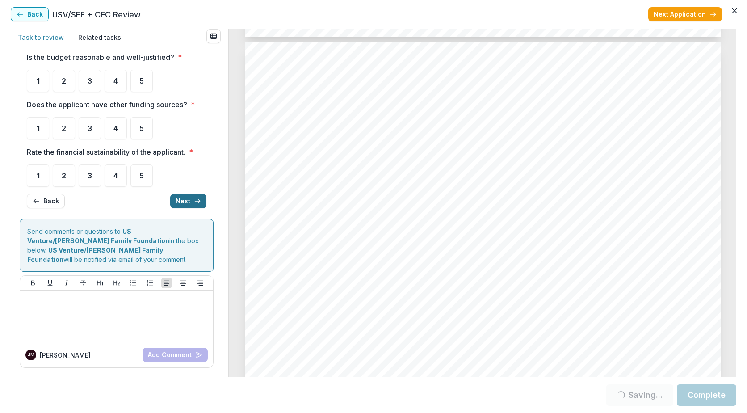
scroll to position [12, 0]
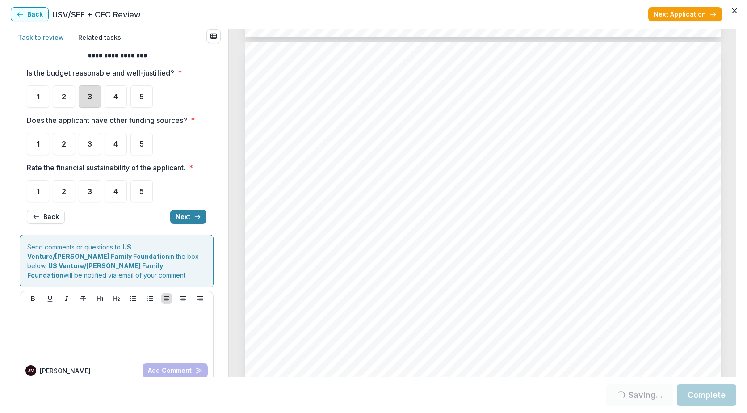
click at [86, 103] on div "3" at bounding box center [90, 96] width 22 height 22
click at [63, 148] on span "2" at bounding box center [64, 143] width 4 height 7
click at [72, 200] on div "2" at bounding box center [64, 191] width 22 height 22
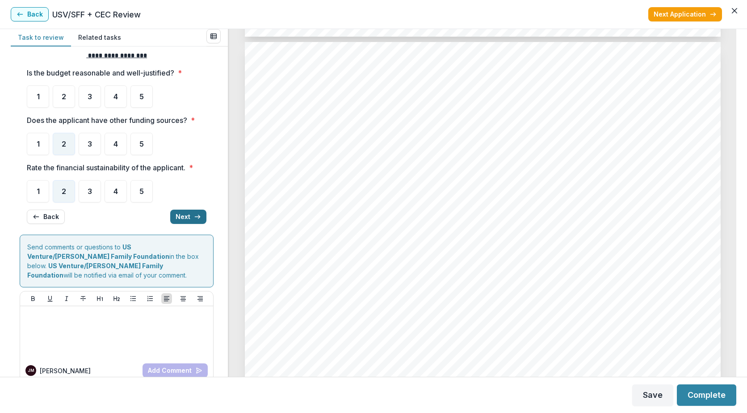
click at [180, 219] on button "Next" at bounding box center [188, 217] width 36 height 14
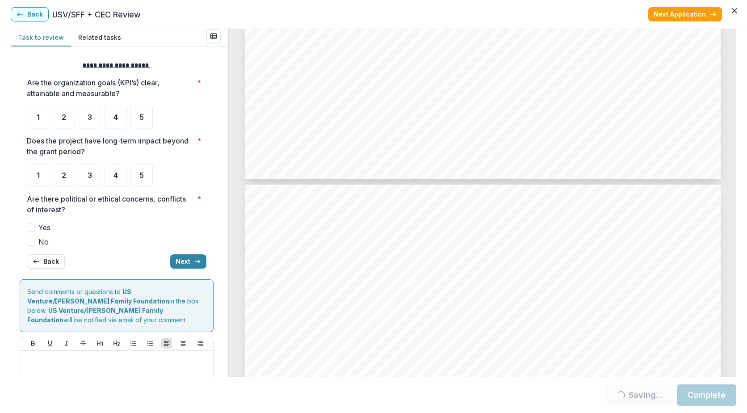
scroll to position [3353, 0]
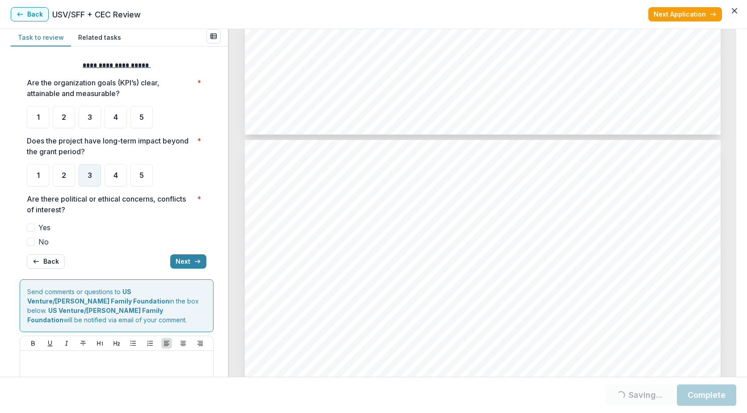
click at [83, 181] on div "3" at bounding box center [90, 175] width 22 height 22
click at [68, 127] on div "2" at bounding box center [64, 117] width 22 height 22
click at [33, 241] on span at bounding box center [31, 242] width 8 height 8
click at [182, 262] on button "Next" at bounding box center [188, 261] width 36 height 14
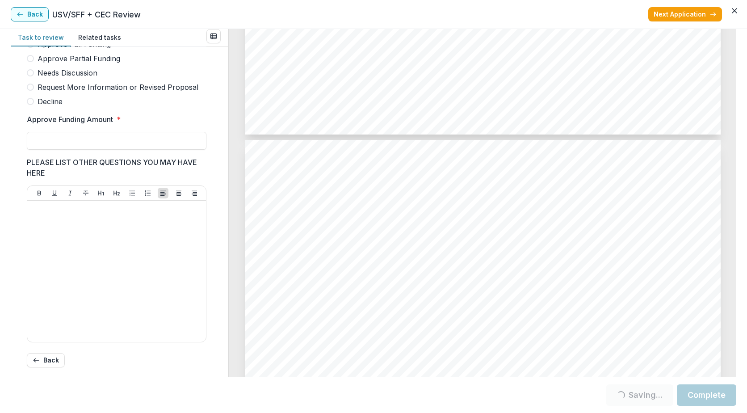
scroll to position [209, 0]
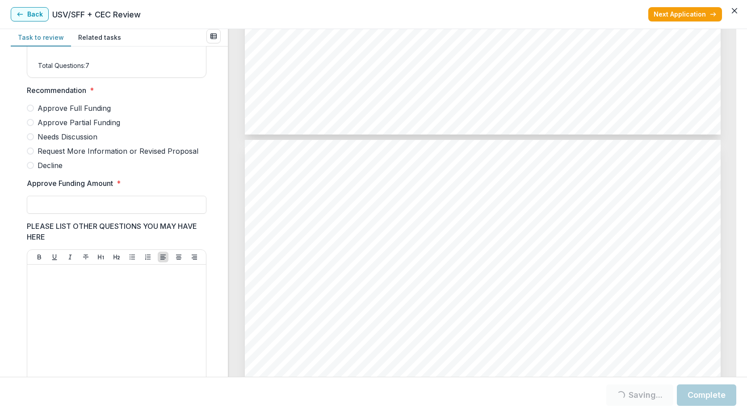
click at [31, 126] on span at bounding box center [30, 122] width 7 height 7
click at [43, 214] on input "Approve Funding Amount *" at bounding box center [117, 205] width 180 height 18
type input "*******"
click at [211, 253] on div "Score Card Name Weight Score Are the organization goals (KPI’s) clear, attainab…" at bounding box center [117, 142] width 194 height 592
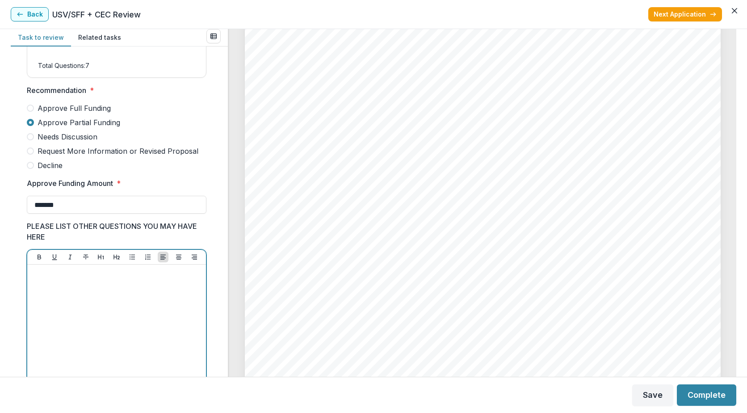
click at [130, 305] on div at bounding box center [117, 335] width 172 height 134
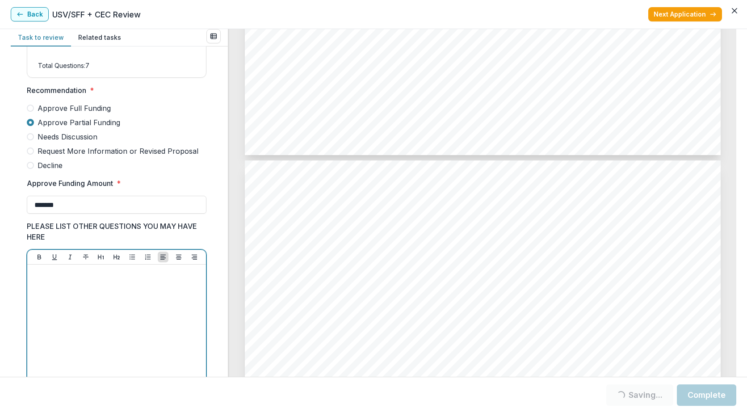
scroll to position [3353, 0]
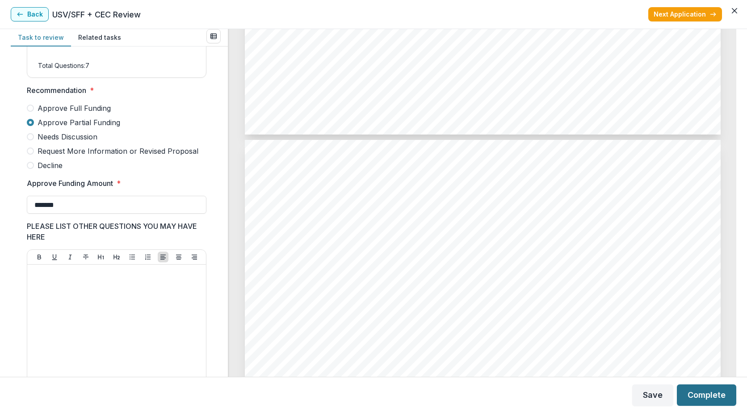
click at [695, 395] on button "Complete" at bounding box center [706, 394] width 59 height 21
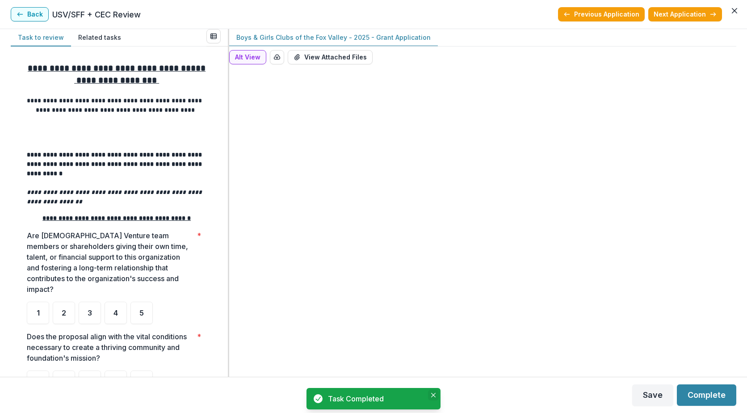
click at [434, 396] on icon "Close" at bounding box center [433, 395] width 4 height 4
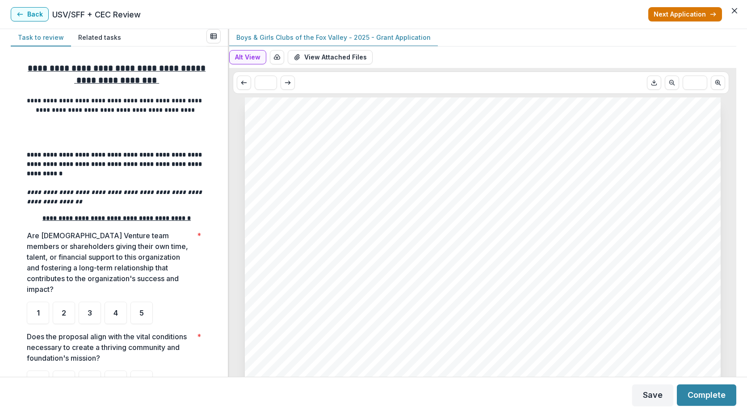
click at [709, 13] on button "Next Application" at bounding box center [686, 14] width 74 height 14
click at [708, 14] on button "Next Application" at bounding box center [686, 14] width 74 height 14
click at [708, 14] on button "Previous Application" at bounding box center [679, 14] width 87 height 14
click at [708, 14] on button "Next Application" at bounding box center [686, 14] width 74 height 14
click at [708, 14] on button "Previous Application" at bounding box center [679, 14] width 87 height 14
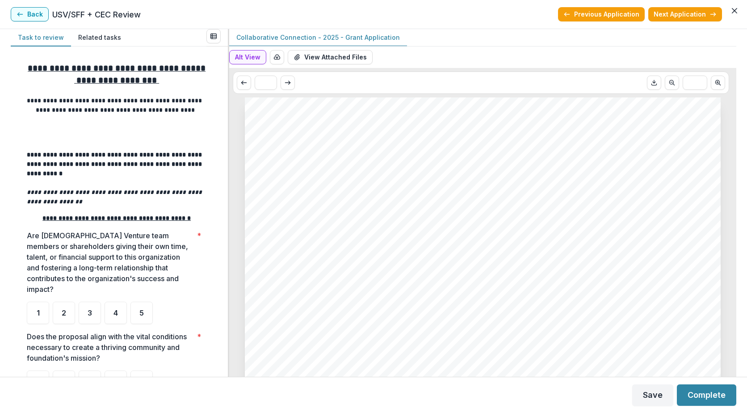
click at [708, 14] on button "Next Application" at bounding box center [686, 14] width 74 height 14
click at [708, 14] on button "Previous Application" at bounding box center [679, 14] width 87 height 14
click at [708, 14] on button "Next Application" at bounding box center [686, 14] width 74 height 14
